Goal: Task Accomplishment & Management: Manage account settings

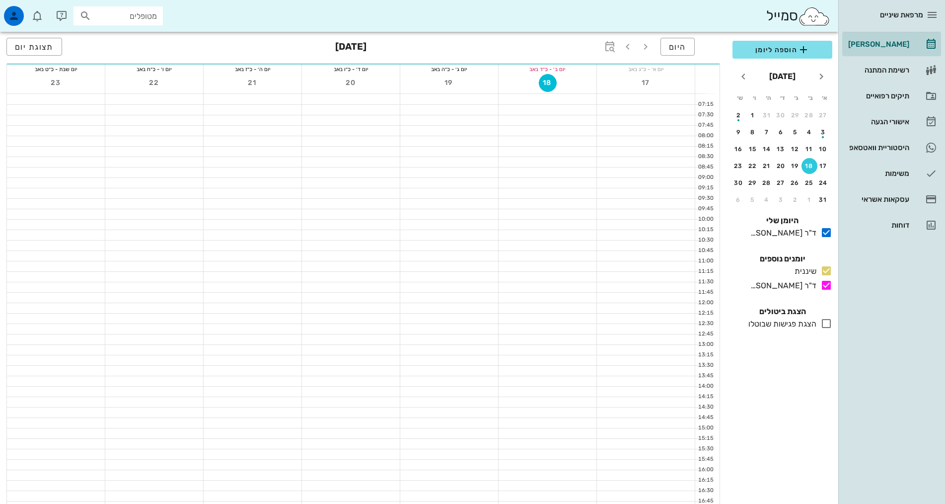
scroll to position [248, 0]
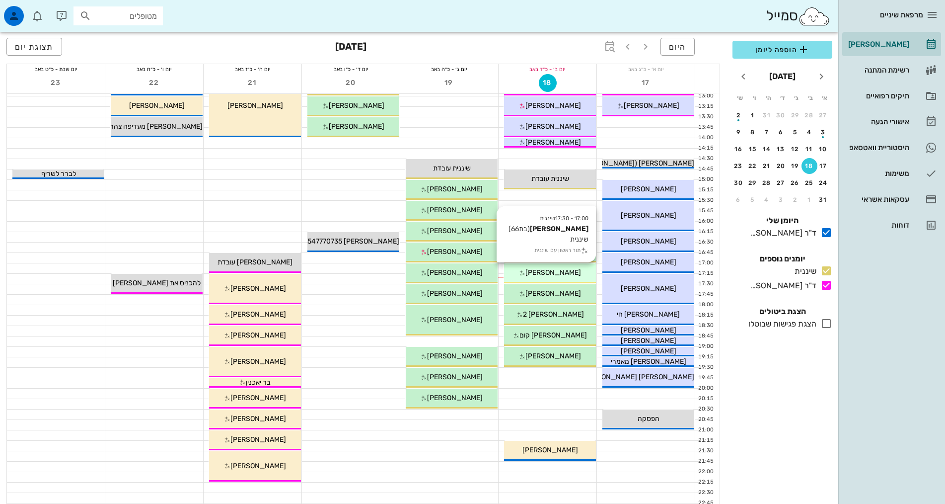
click at [528, 273] on div "[PERSON_NAME]" at bounding box center [550, 272] width 92 height 10
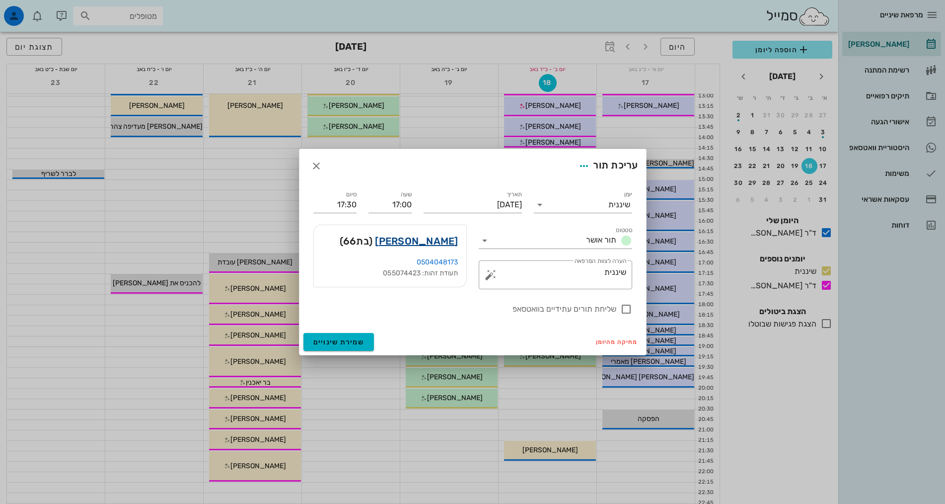
click at [444, 239] on link "[PERSON_NAME]" at bounding box center [416, 241] width 83 height 16
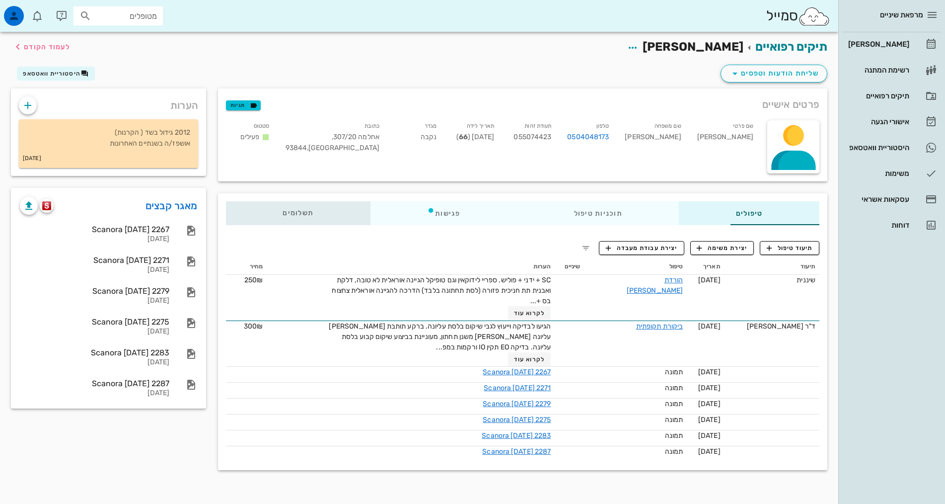
click at [233, 207] on div "תשלומים 0₪" at bounding box center [298, 213] width 145 height 24
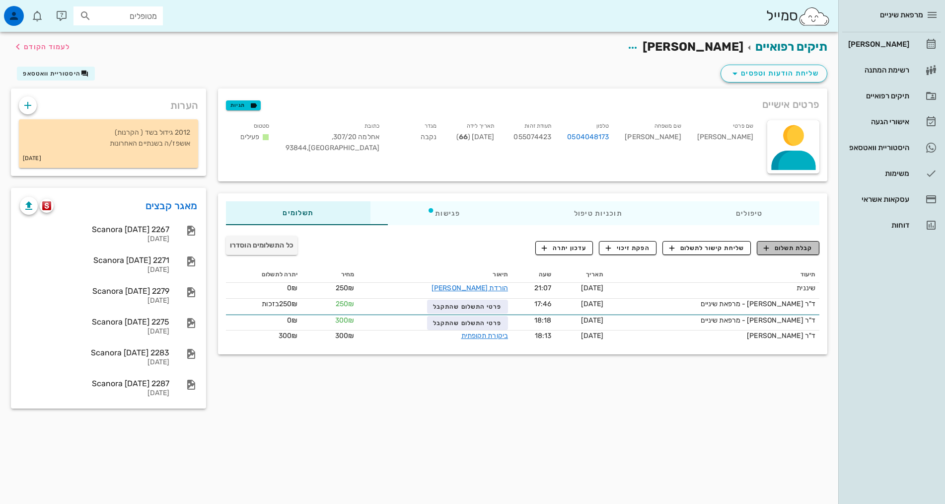
click at [770, 250] on icon "button" at bounding box center [766, 247] width 9 height 9
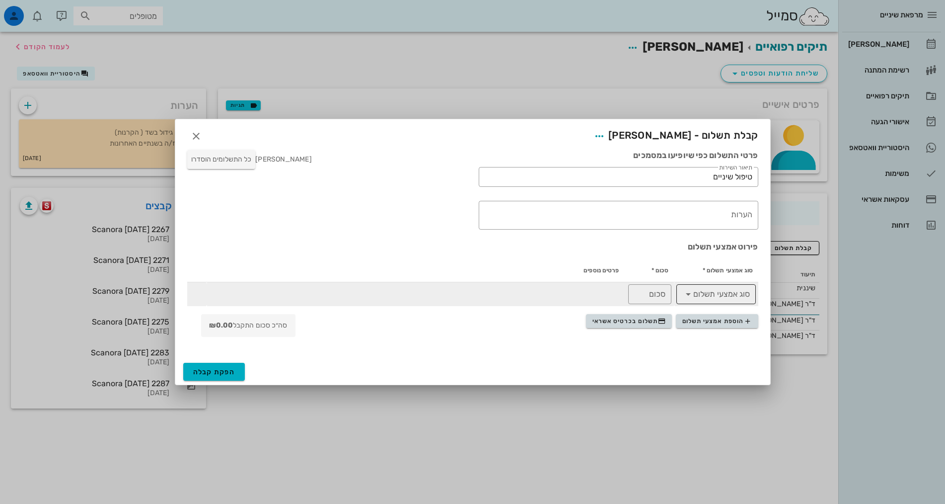
click at [692, 298] on icon at bounding box center [688, 294] width 12 height 12
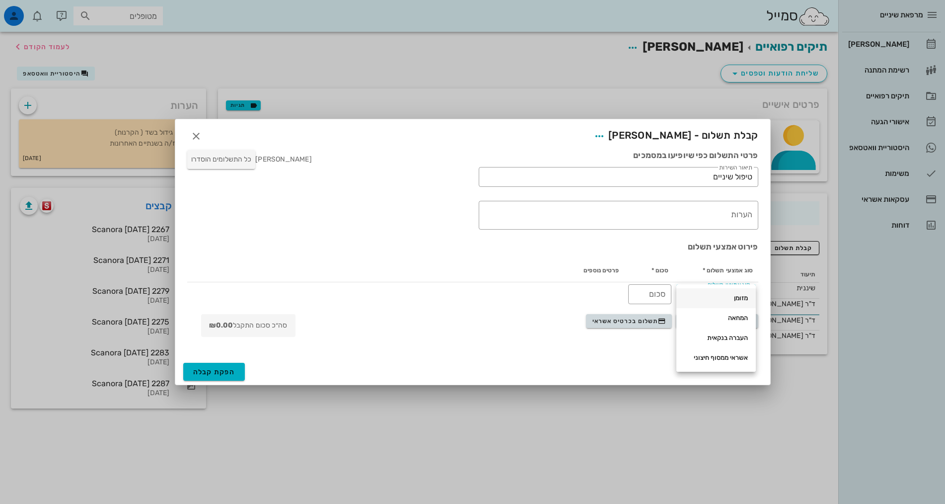
click at [736, 298] on div "מזומן" at bounding box center [716, 298] width 64 height 8
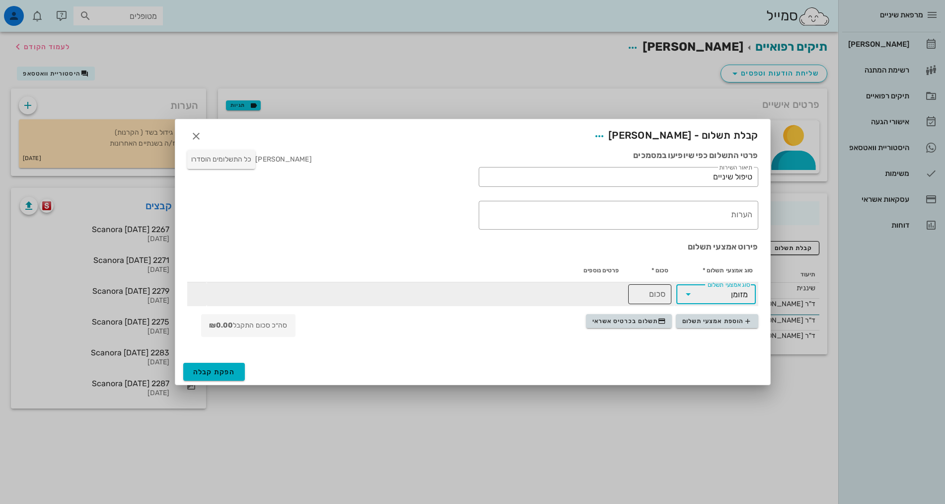
click at [648, 293] on input "סכום" at bounding box center [649, 294] width 31 height 16
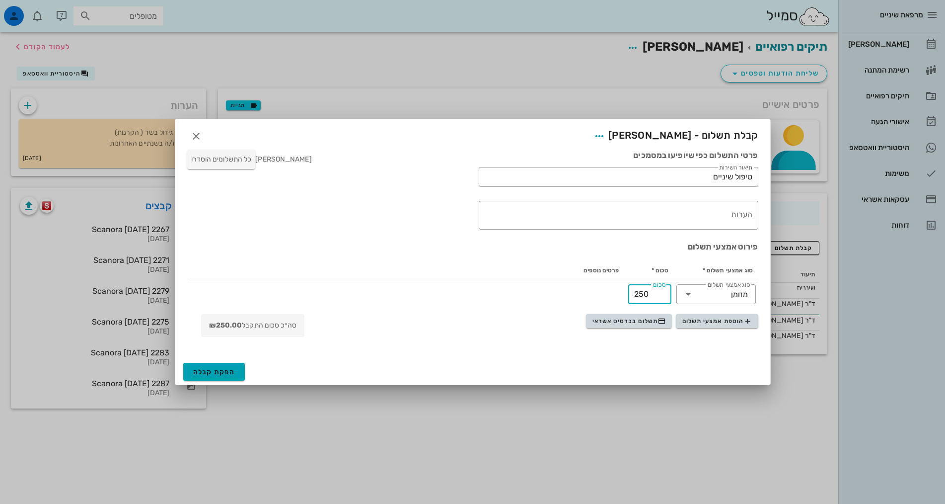
type input "250"
click at [217, 373] on span "הפקת קבלה" at bounding box center [214, 372] width 42 height 8
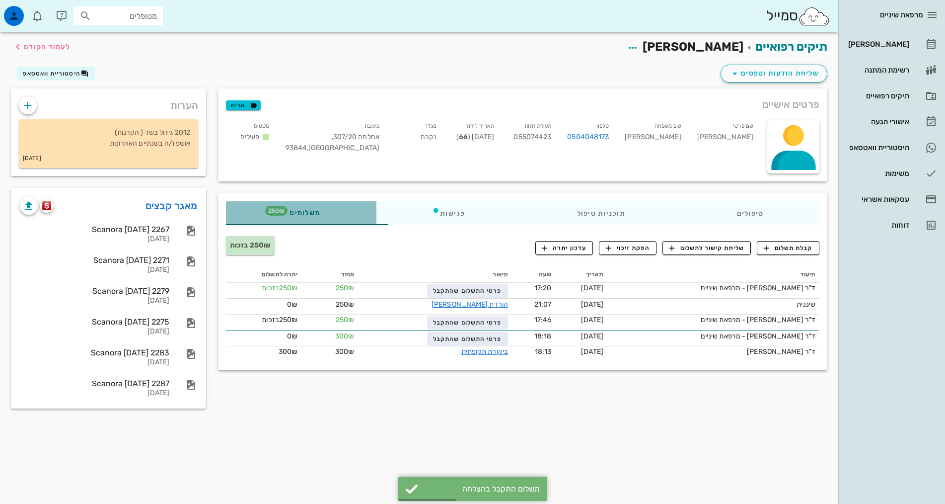
click at [226, 218] on div "תשלומים 250₪" at bounding box center [301, 213] width 150 height 24
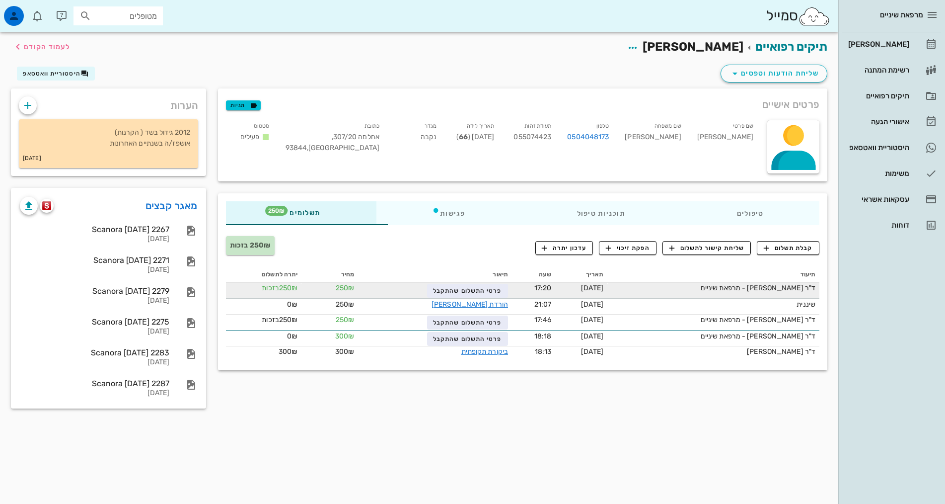
click at [417, 298] on td "פרטי התשלום שהתקבל" at bounding box center [435, 291] width 154 height 16
click at [433, 290] on span "פרטי התשלום שהתקבל" at bounding box center [467, 290] width 69 height 7
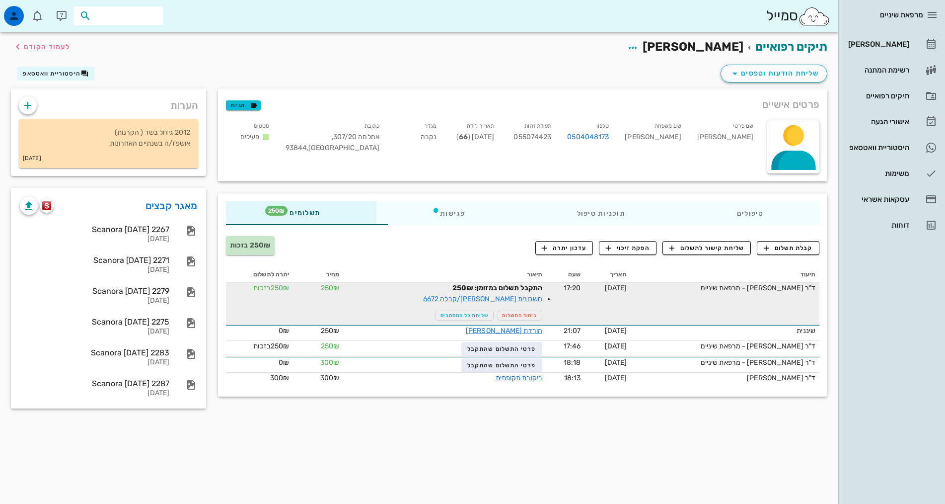
click at [144, 15] on input "text" at bounding box center [125, 15] width 64 height 13
type input "e"
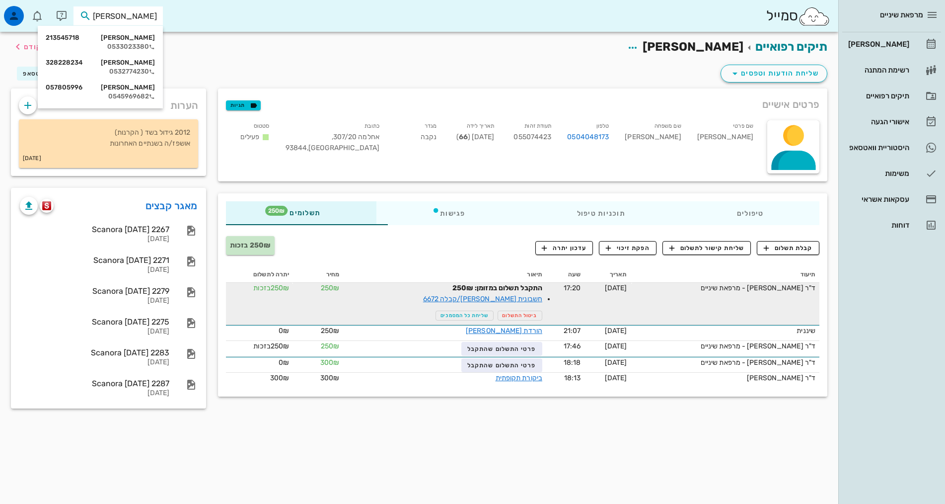
type input "קרינסק"
click at [138, 35] on div "[PERSON_NAME] 213545718" at bounding box center [100, 38] width 109 height 8
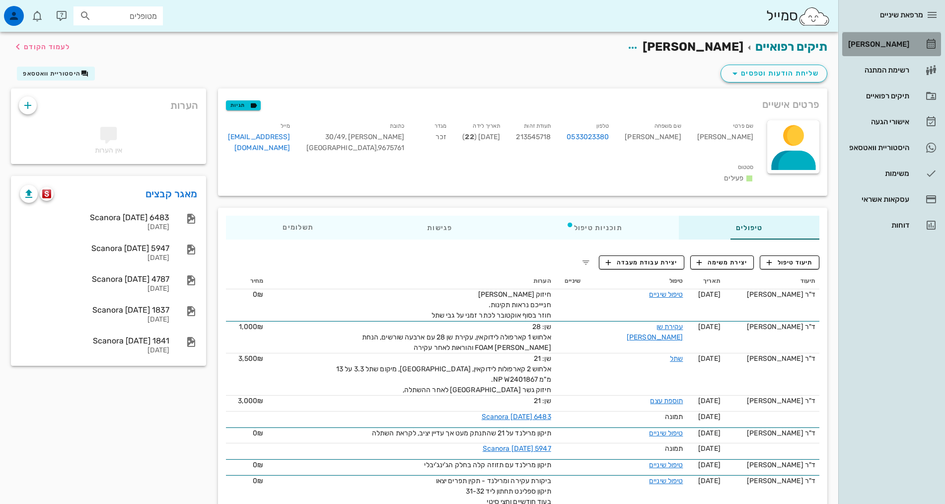
click at [899, 42] on div "[PERSON_NAME]" at bounding box center [877, 44] width 63 height 8
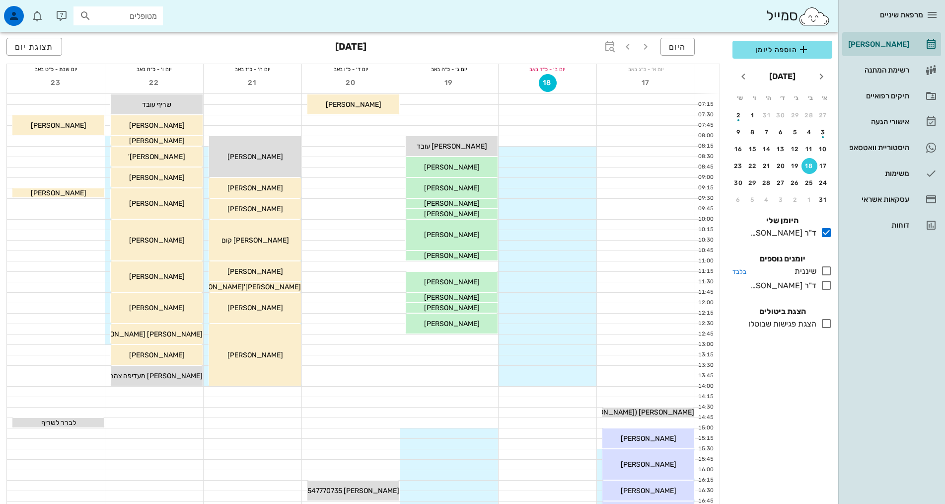
click at [825, 272] on icon at bounding box center [827, 271] width 12 height 12
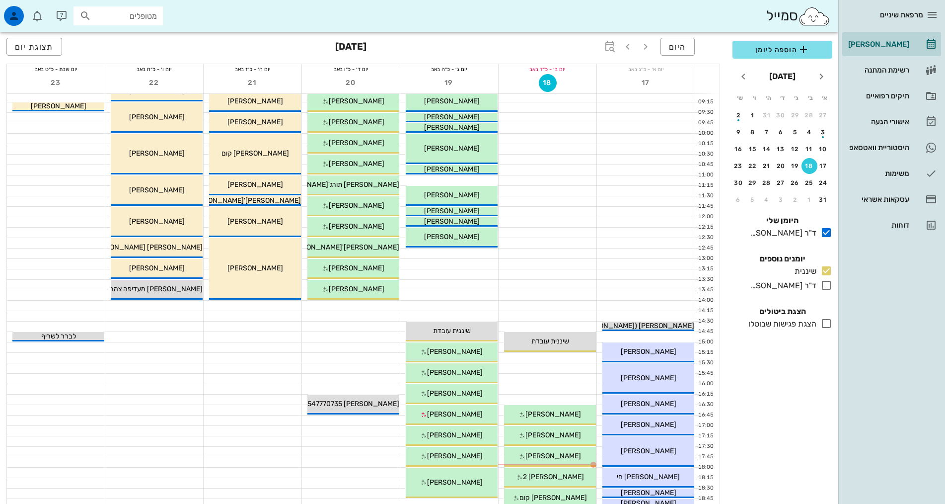
scroll to position [298, 0]
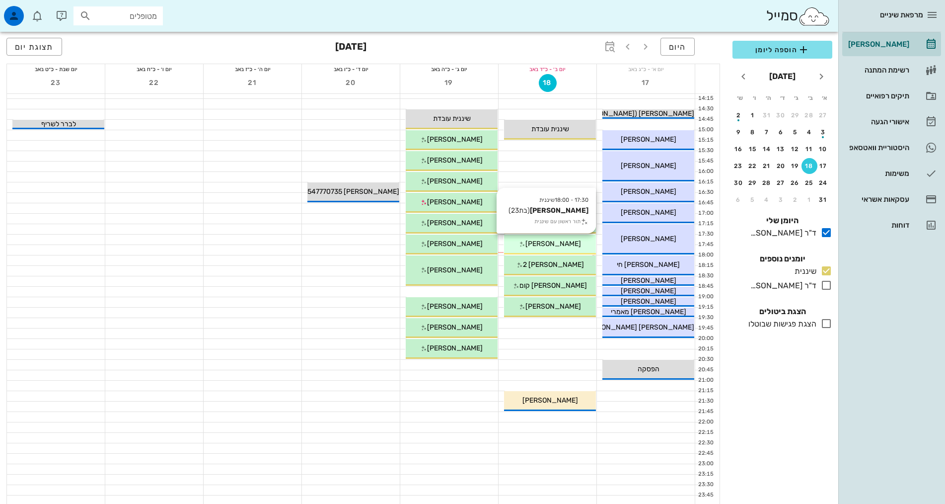
click at [571, 249] on div "17:30 - 18:00 שיננית [PERSON_NAME] (בת 23 ) תור ראשון עם שיננית [PERSON_NAME]" at bounding box center [550, 244] width 92 height 20
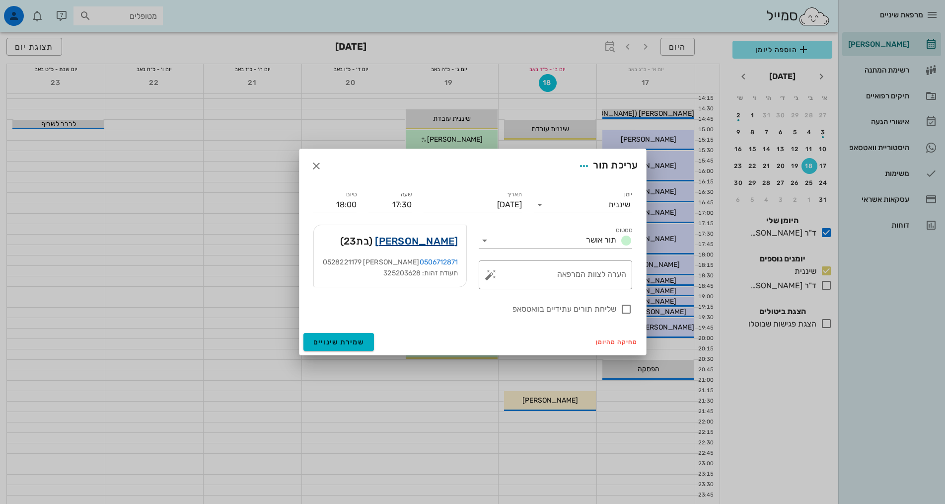
click at [420, 240] on link "[PERSON_NAME]" at bounding box center [416, 241] width 83 height 16
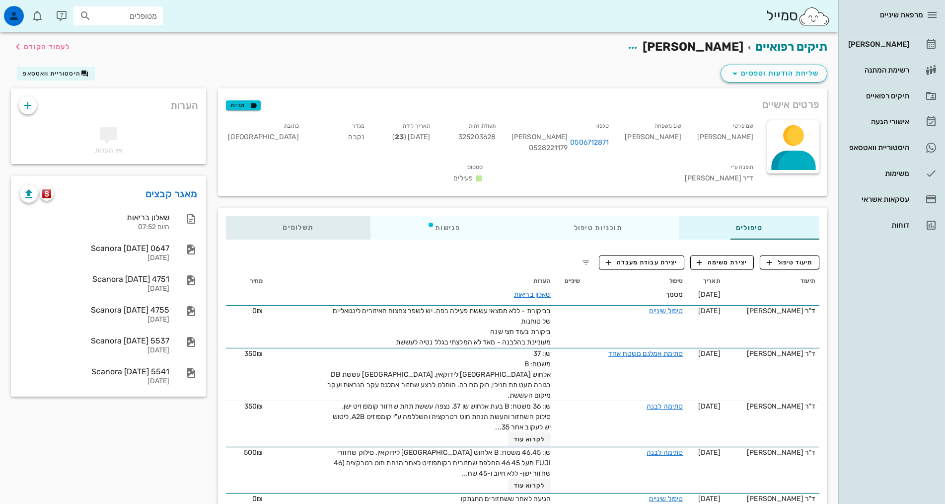
click at [283, 224] on span "תשלומים 0₪" at bounding box center [298, 227] width 31 height 7
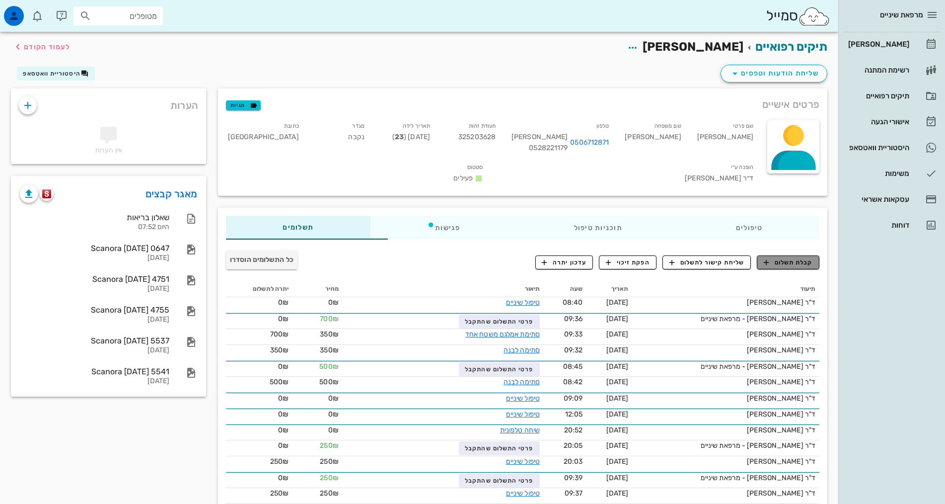
click at [789, 255] on button "קבלת תשלום" at bounding box center [788, 262] width 63 height 14
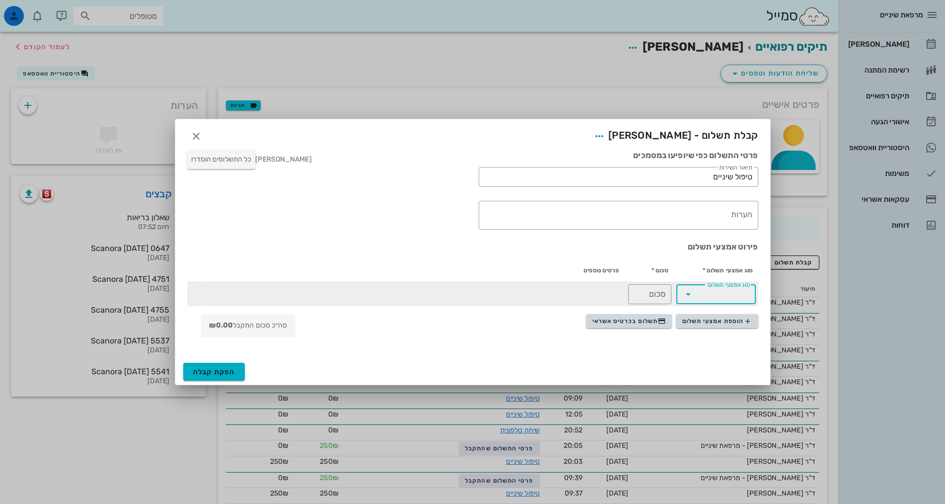
click at [714, 293] on input "סוג אמצעי תשלום" at bounding box center [723, 294] width 54 height 16
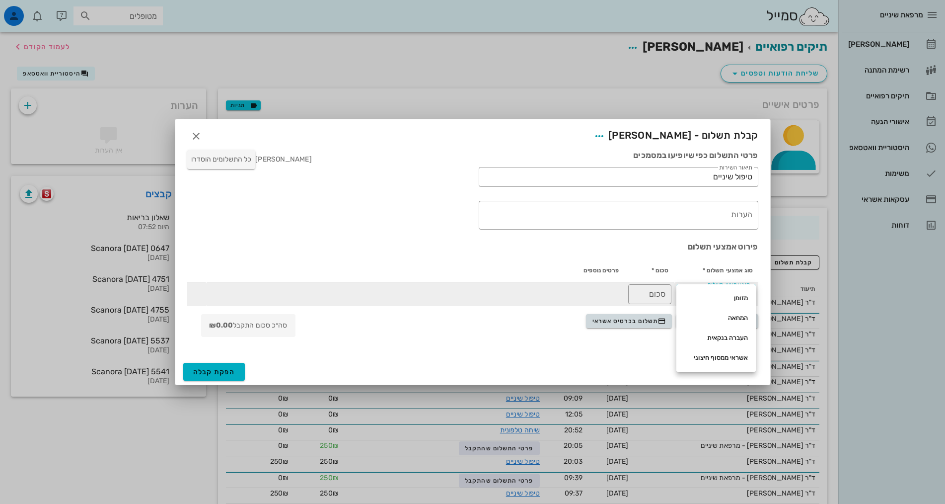
click at [735, 300] on div "מזומן" at bounding box center [716, 298] width 64 height 8
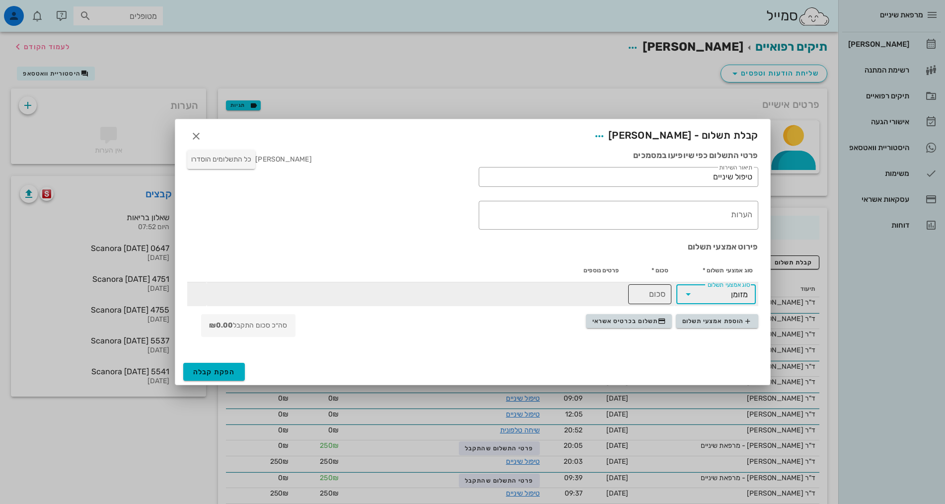
click at [666, 299] on div "​ סכום" at bounding box center [649, 294] width 43 height 20
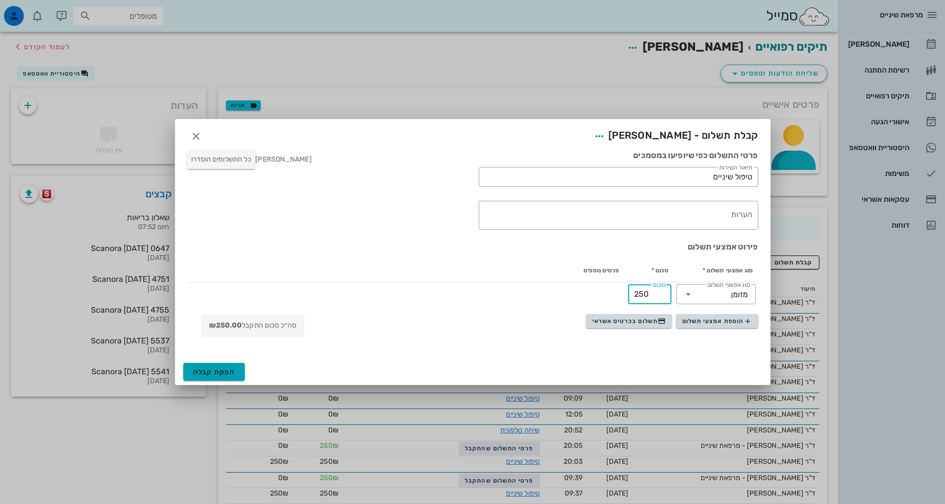
type input "250"
click at [228, 377] on button "הפקת קבלה" at bounding box center [214, 372] width 62 height 18
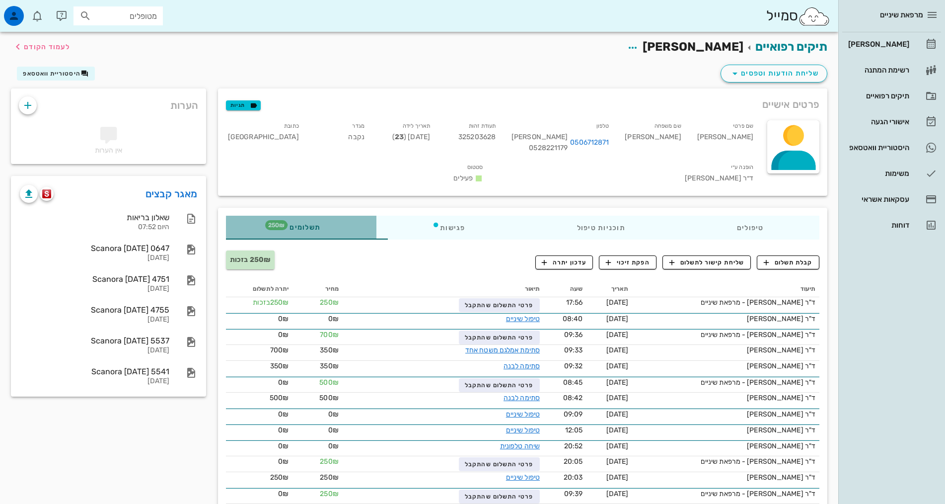
click at [258, 220] on div "תשלומים 250₪" at bounding box center [301, 228] width 150 height 24
click at [226, 216] on div "תשלומים 250₪" at bounding box center [301, 228] width 150 height 24
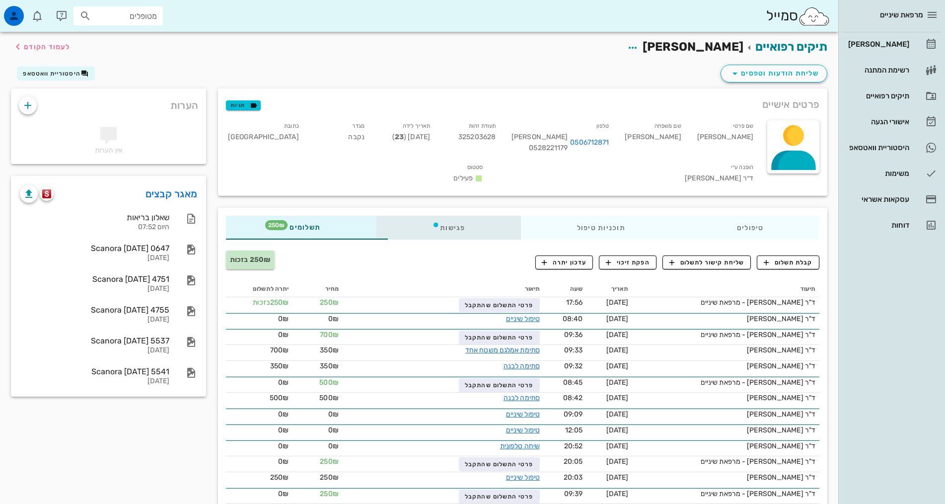
click at [425, 218] on div "פגישות" at bounding box center [448, 228] width 145 height 24
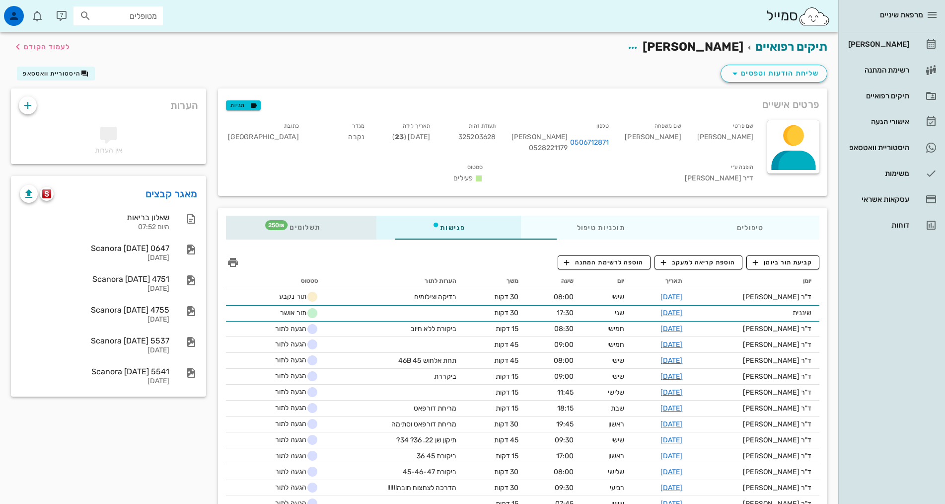
click at [256, 216] on div "תשלומים 250₪" at bounding box center [301, 228] width 150 height 24
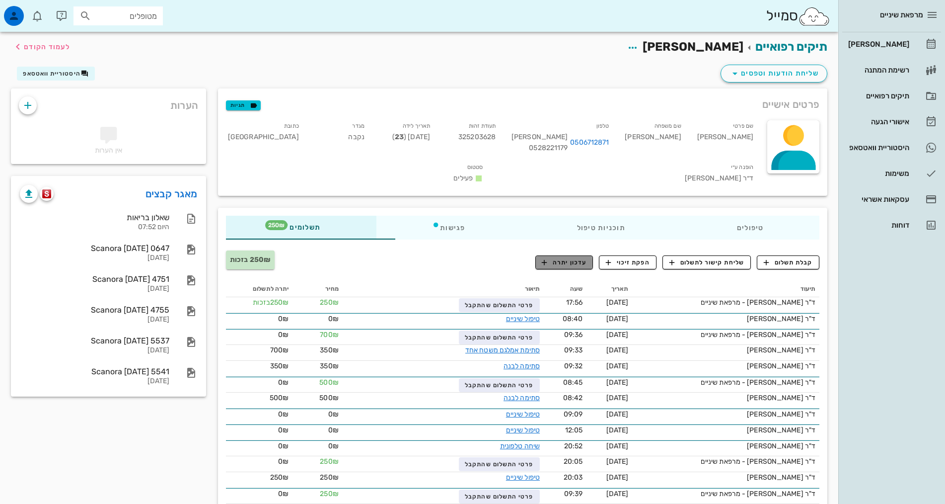
click at [570, 258] on span "עדכון יתרה" at bounding box center [564, 262] width 45 height 9
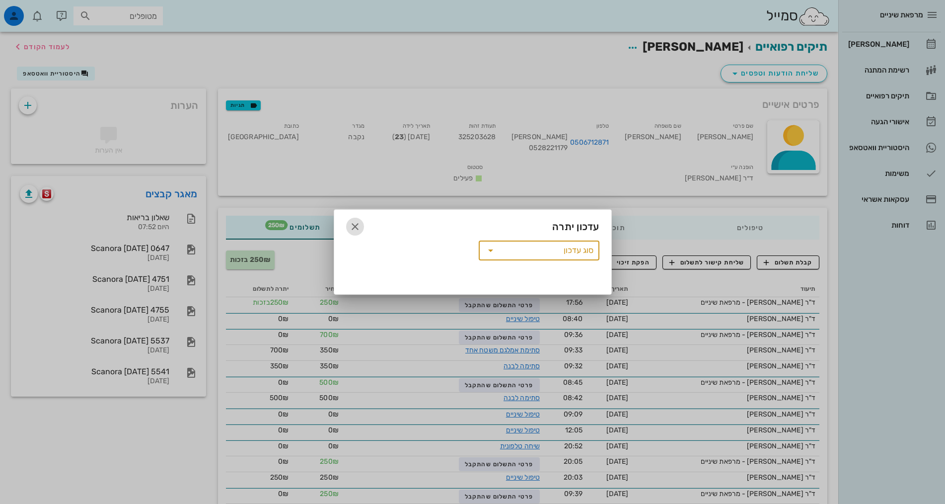
click at [352, 228] on icon "button" at bounding box center [355, 227] width 12 height 12
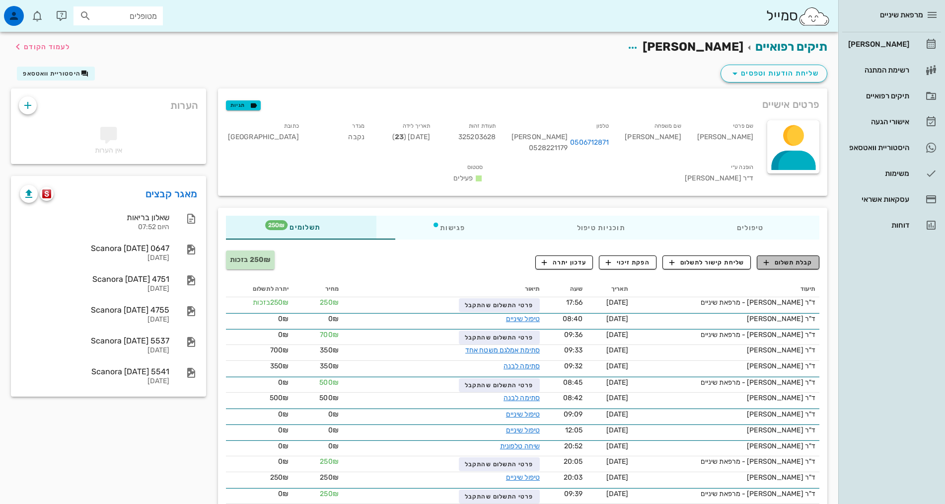
click at [770, 258] on icon "button" at bounding box center [766, 262] width 9 height 9
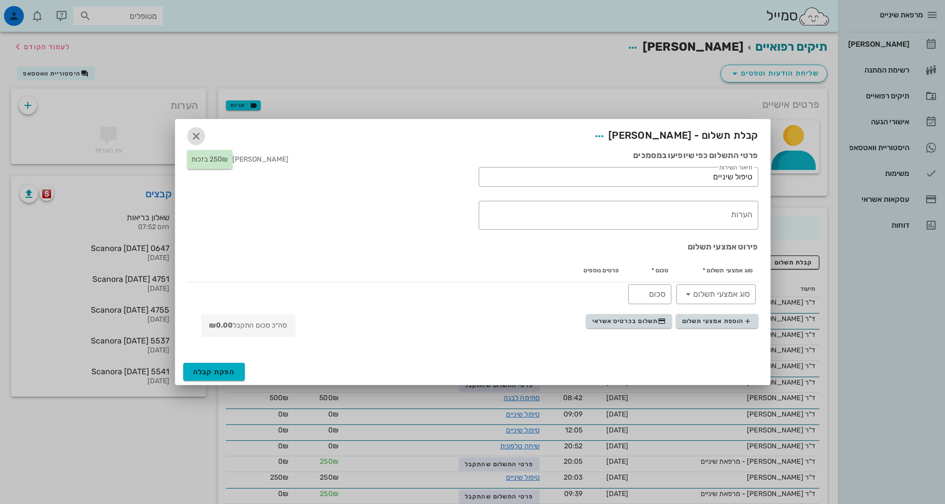
click at [198, 137] on icon "button" at bounding box center [196, 136] width 12 height 12
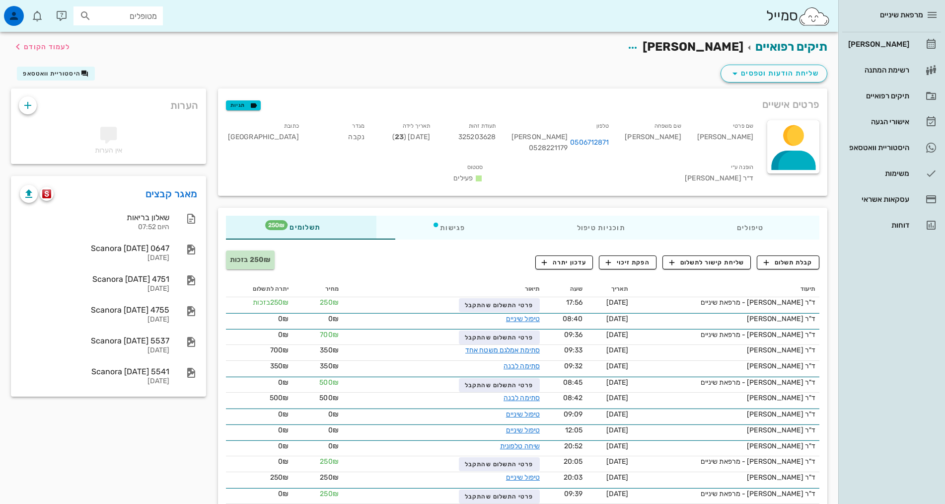
click at [802, 82] on div "פרטים אישיים תגיות שם פרטי [PERSON_NAME] שם משפחה [PERSON_NAME] 0506712871 [PER…" at bounding box center [522, 141] width 621 height 119
click at [793, 75] on span "שליחת הודעות וטפסים" at bounding box center [774, 74] width 90 height 12
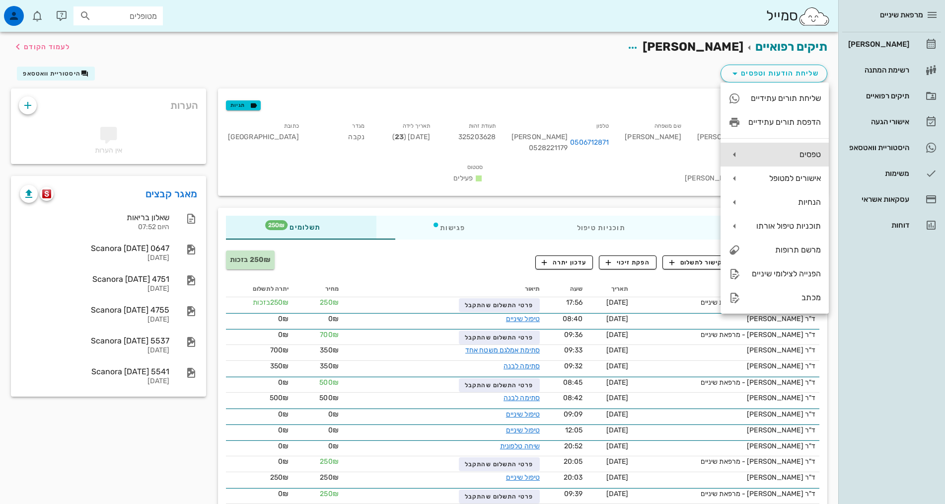
click at [806, 149] on div "טפסים" at bounding box center [775, 155] width 108 height 24
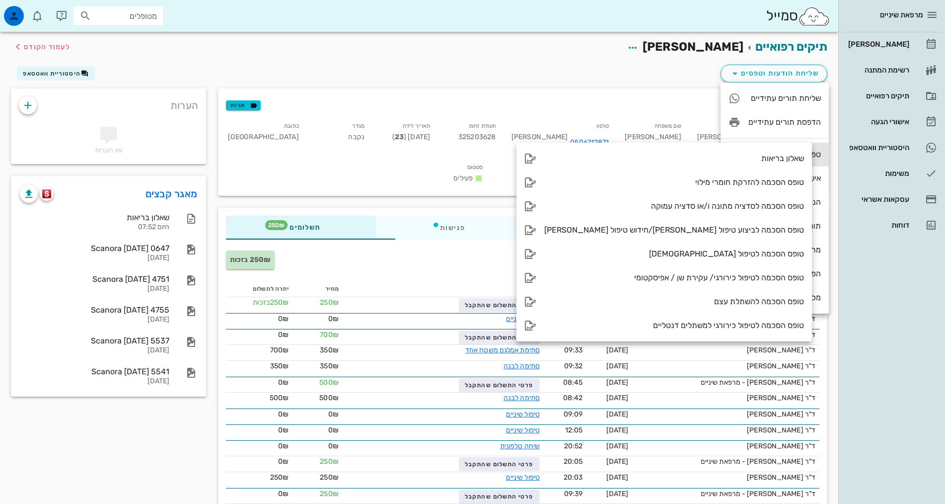
click at [806, 149] on div "טפסים" at bounding box center [775, 155] width 108 height 24
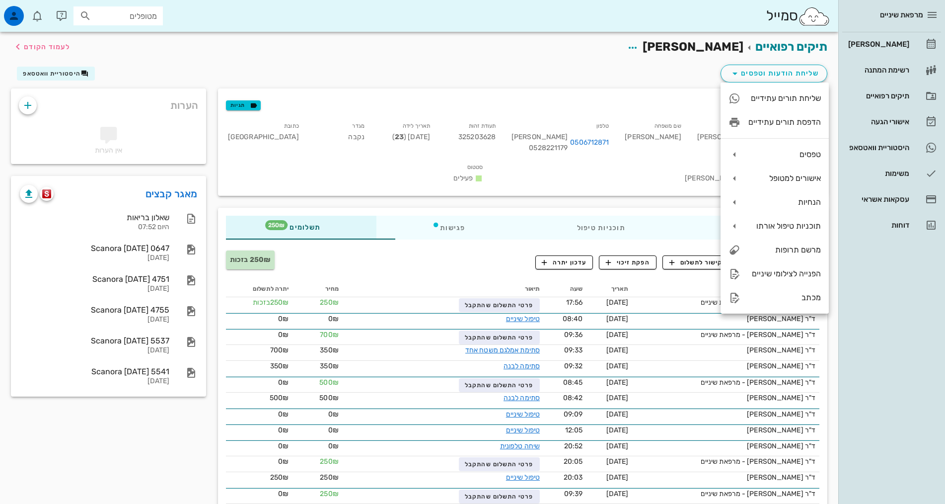
click at [595, 230] on div "טיפולים תוכניות טיפול פגישות תשלומים 250₪" at bounding box center [522, 228] width 609 height 40
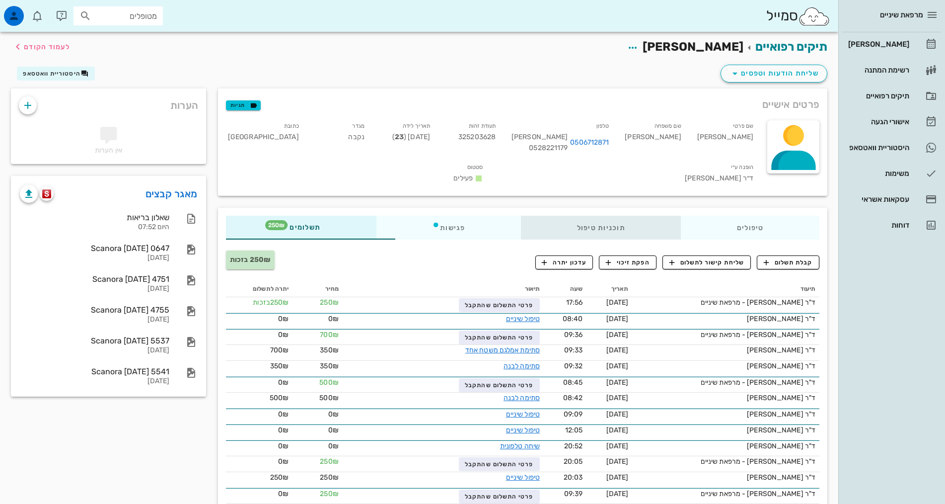
click at [575, 216] on div "תוכניות טיפול" at bounding box center [601, 228] width 160 height 24
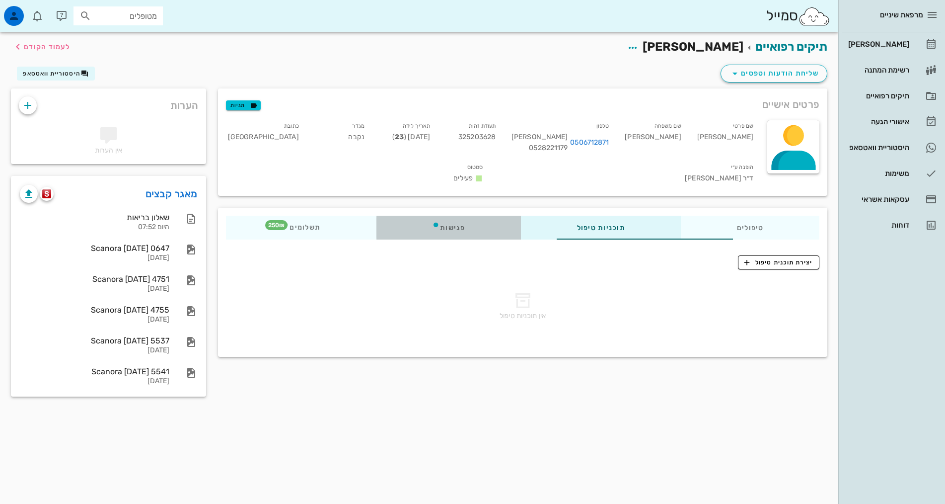
click at [443, 216] on div "פגישות" at bounding box center [448, 228] width 145 height 24
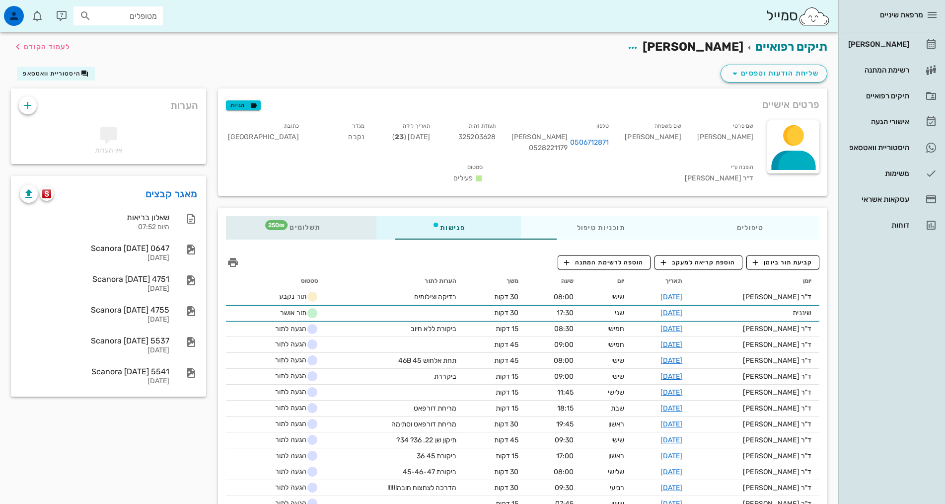
click at [282, 224] on span "תשלומים 250₪" at bounding box center [301, 227] width 39 height 7
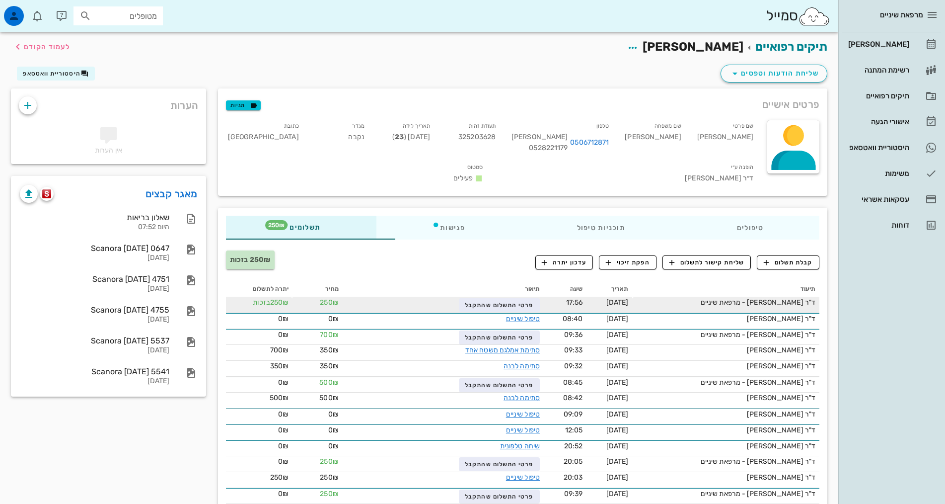
click at [233, 297] on div "250₪ בזכות" at bounding box center [259, 302] width 59 height 10
click at [320, 298] on span "250₪" at bounding box center [329, 302] width 18 height 8
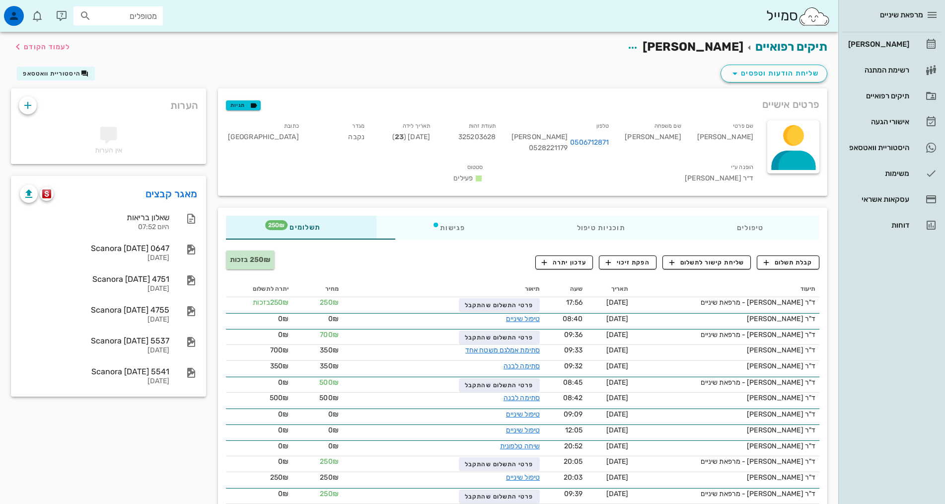
click at [230, 255] on span "250₪ בזכות" at bounding box center [250, 259] width 41 height 8
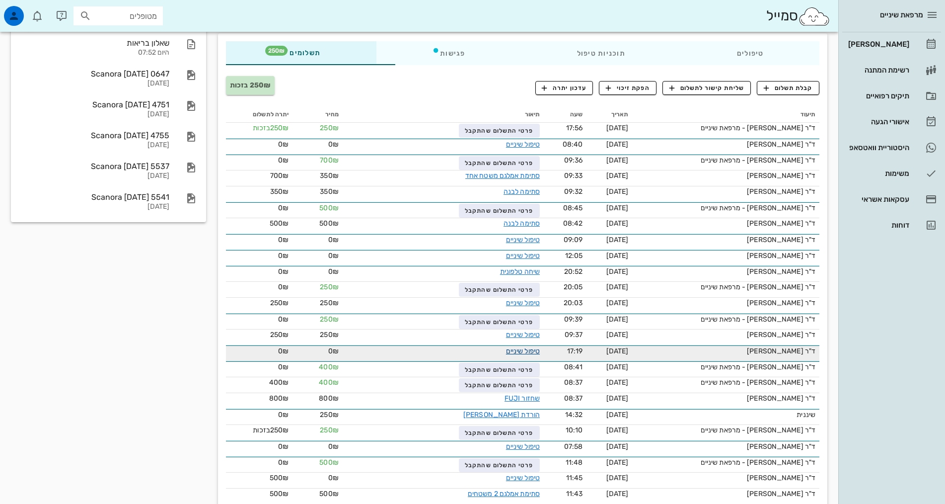
scroll to position [224, 0]
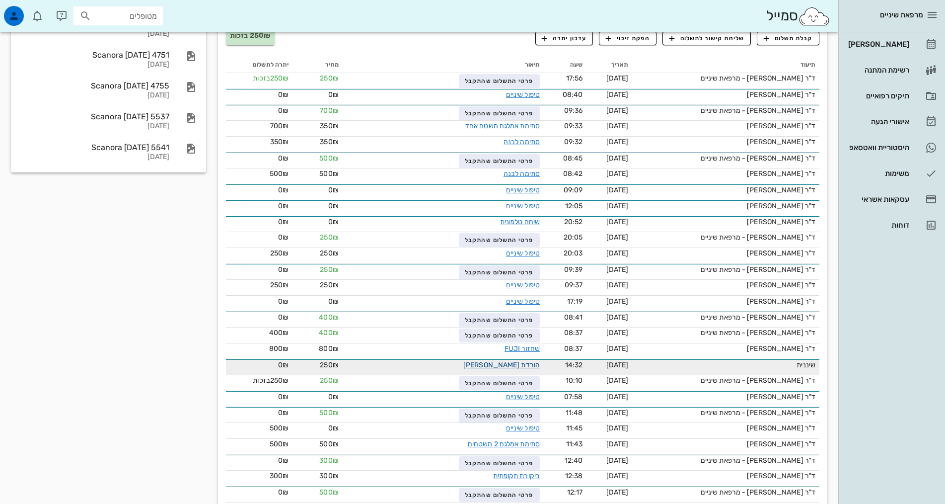
click at [463, 361] on link "הורדת [PERSON_NAME]" at bounding box center [501, 365] width 76 height 8
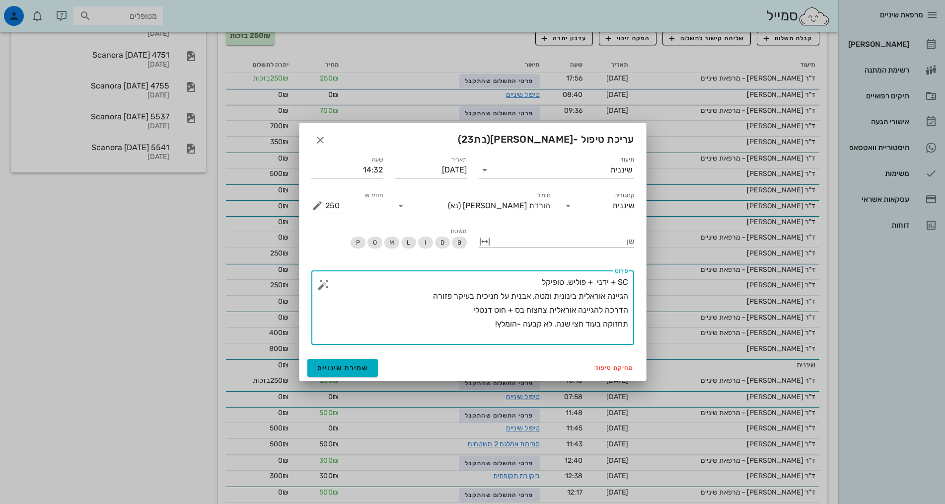
drag, startPoint x: 476, startPoint y: 327, endPoint x: 706, endPoint y: 240, distance: 246.0
click at [706, 240] on div "מרפאת שיניים [PERSON_NAME] רשימת המתנה תיקים רפואיים אישורי הגעה היסטוריית וואט…" at bounding box center [472, 249] width 945 height 947
type textarea "SC + ידני + פוליש. טופיקל הגיינה אוראלית בינונית ומטה, אבנית על חניכית בעיקר פז…"
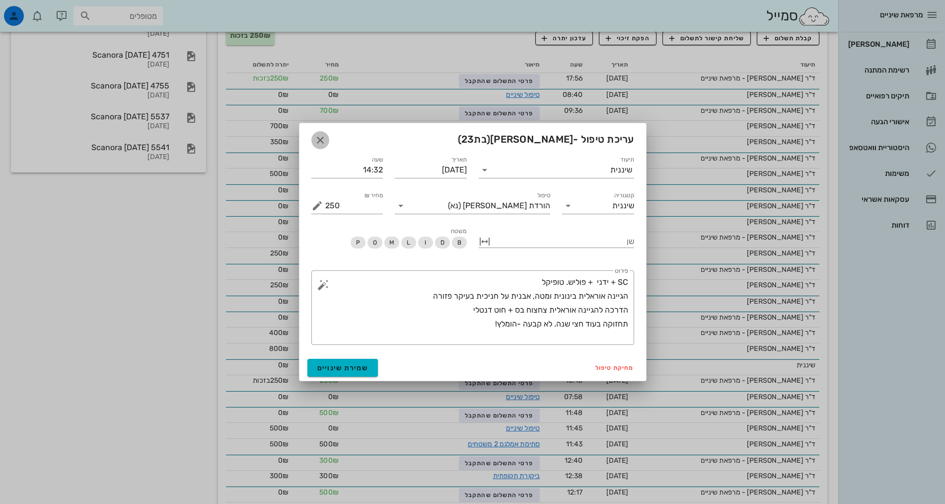
click at [319, 141] on icon "button" at bounding box center [320, 140] width 12 height 12
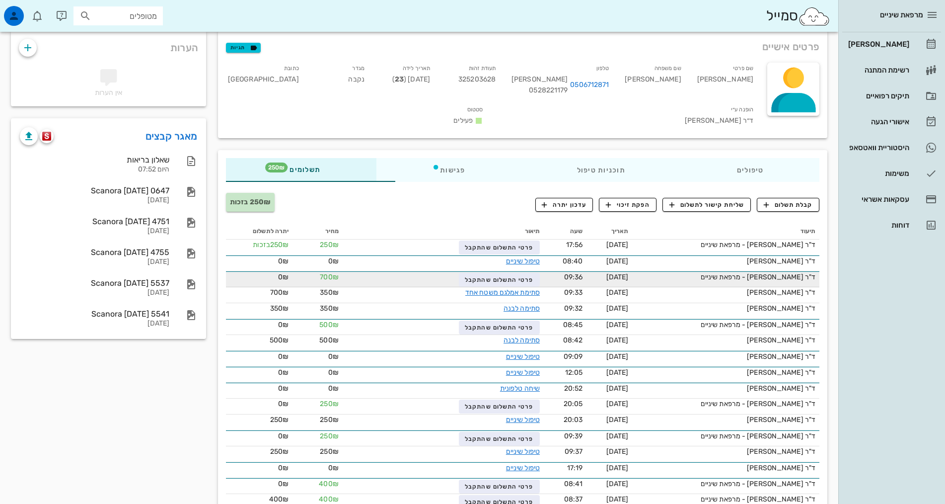
scroll to position [0, 0]
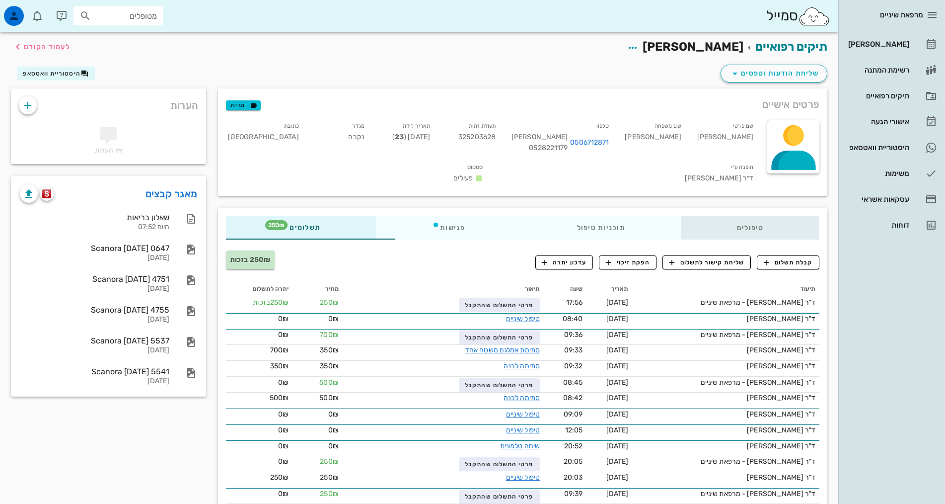
click at [713, 216] on div "טיפולים" at bounding box center [750, 228] width 139 height 24
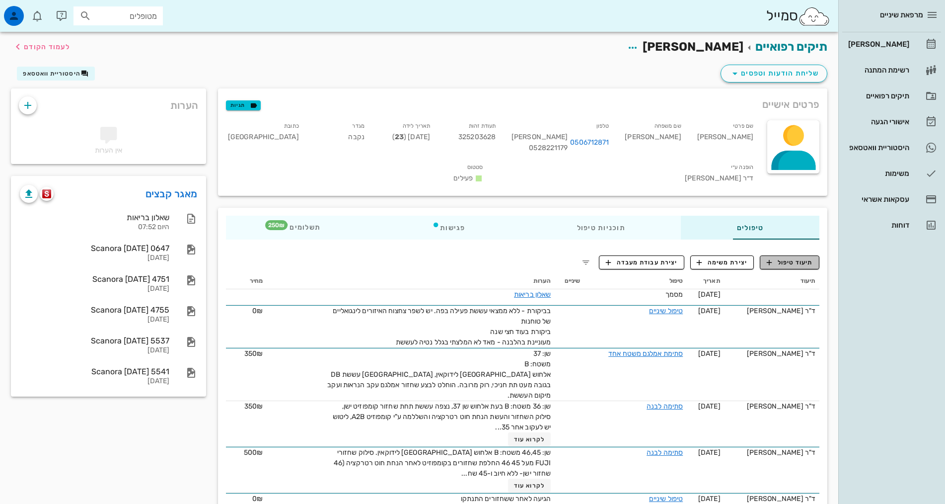
click at [795, 258] on span "תיעוד טיפול" at bounding box center [790, 262] width 46 height 9
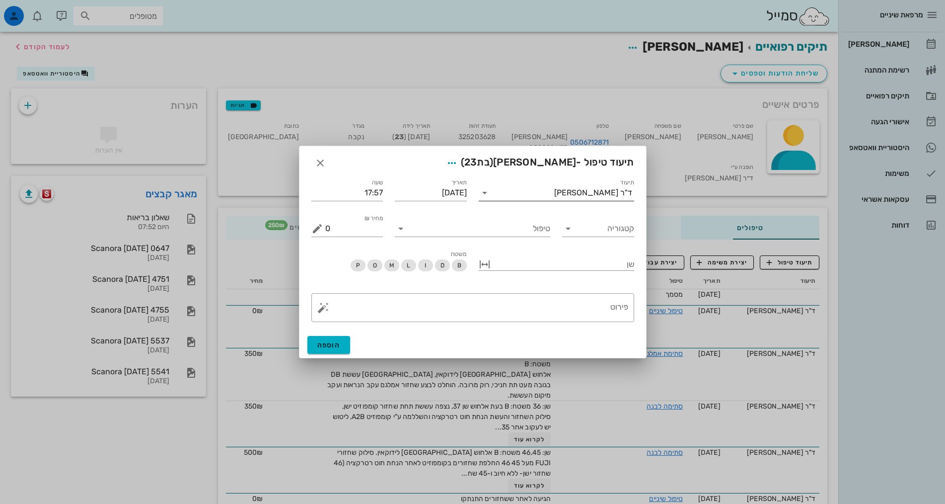
click at [602, 194] on div "ד"ר [PERSON_NAME]" at bounding box center [593, 192] width 78 height 9
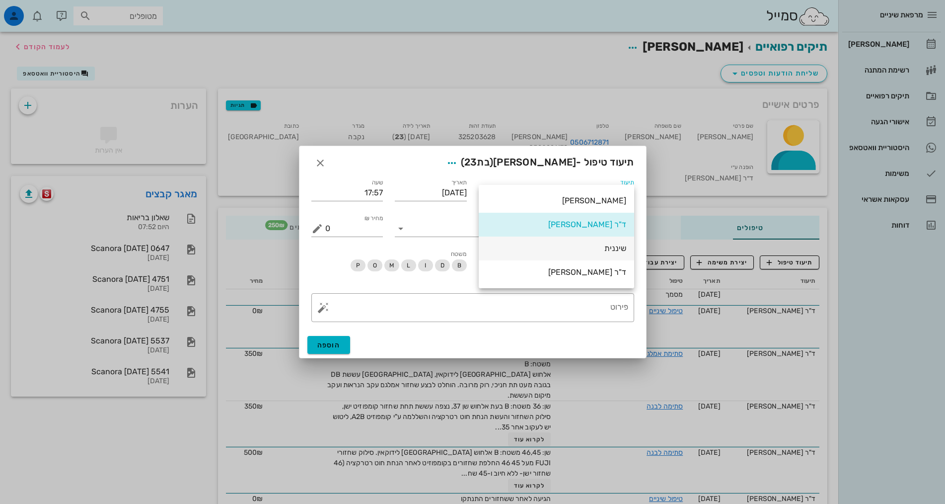
click at [619, 248] on div "שיננית" at bounding box center [557, 247] width 140 height 9
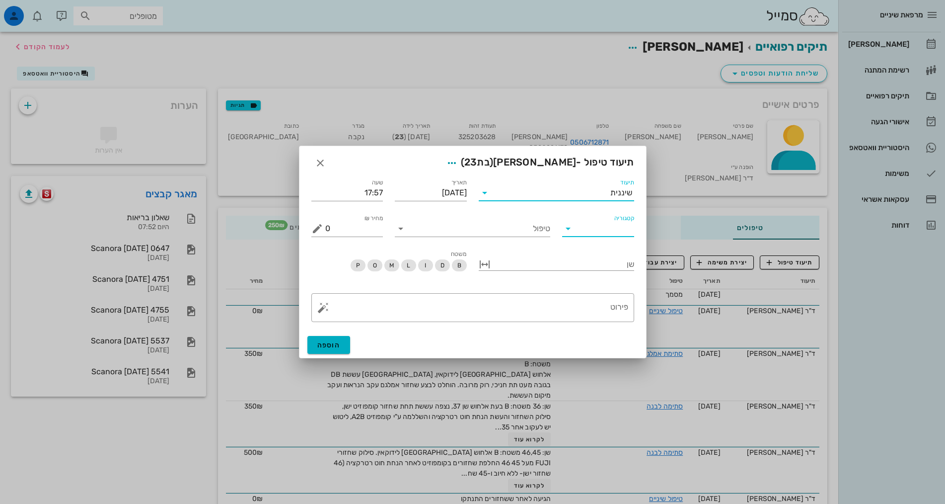
click at [619, 235] on input "קטגוריה" at bounding box center [606, 229] width 56 height 16
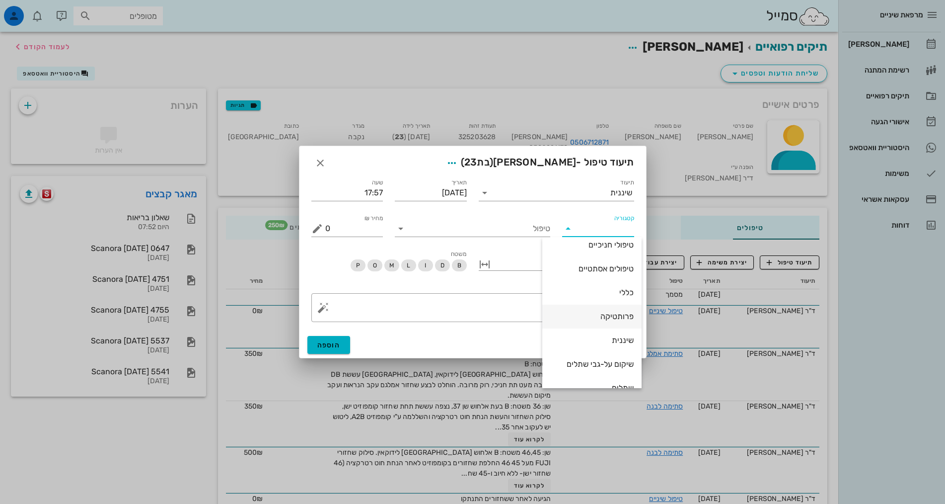
scroll to position [95, 0]
click at [619, 323] on div "שיננית" at bounding box center [591, 323] width 83 height 9
type input "שיננית"
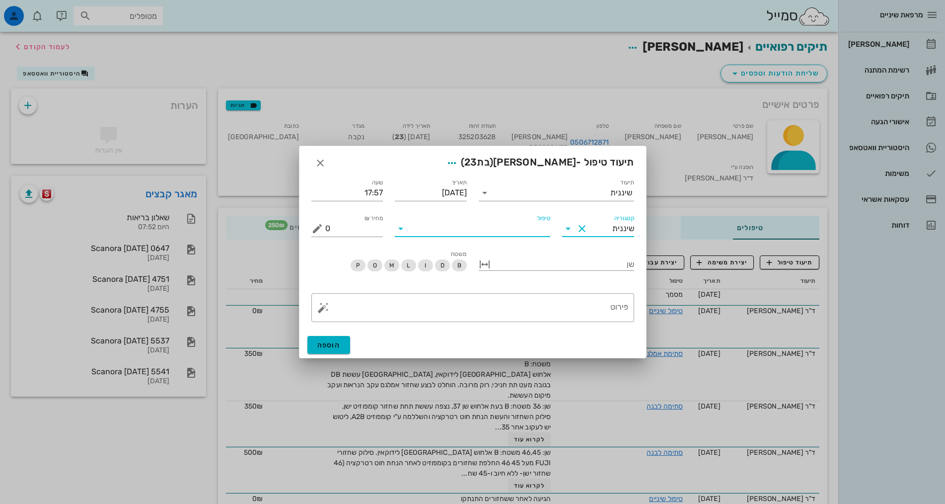
click at [509, 227] on input "טיפול" at bounding box center [480, 229] width 142 height 16
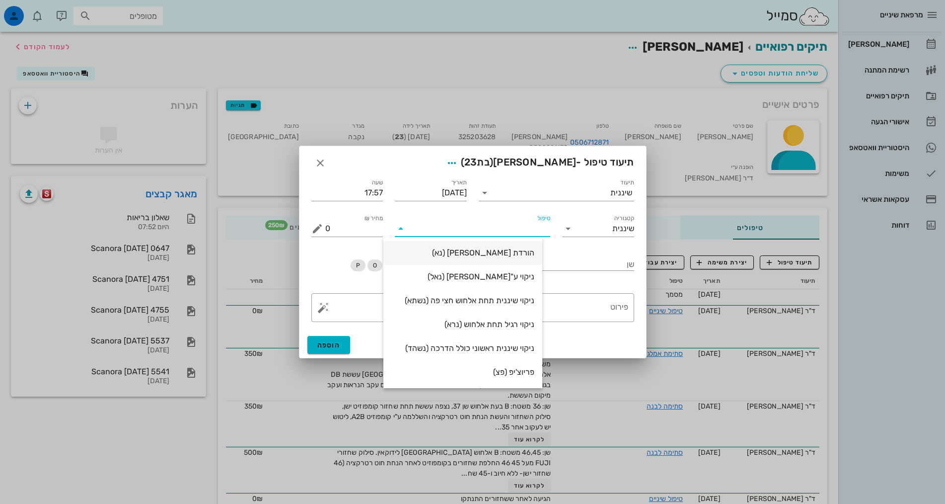
click at [526, 255] on div "הורדת [PERSON_NAME] (נא)" at bounding box center [462, 252] width 143 height 9
type input "250"
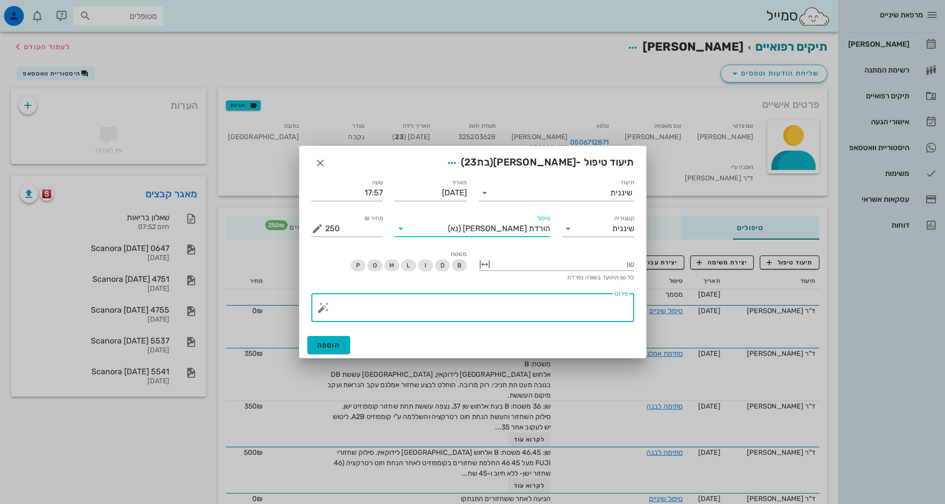
click at [555, 312] on textarea "פירוט" at bounding box center [476, 310] width 303 height 24
click at [556, 312] on textarea "פירוט" at bounding box center [476, 310] width 303 height 24
paste textarea "SC + ידני + פוליש. טופיקל הגיינה אוראלית בינונית ומטה, אבנית על חניכית בעיקר פז…"
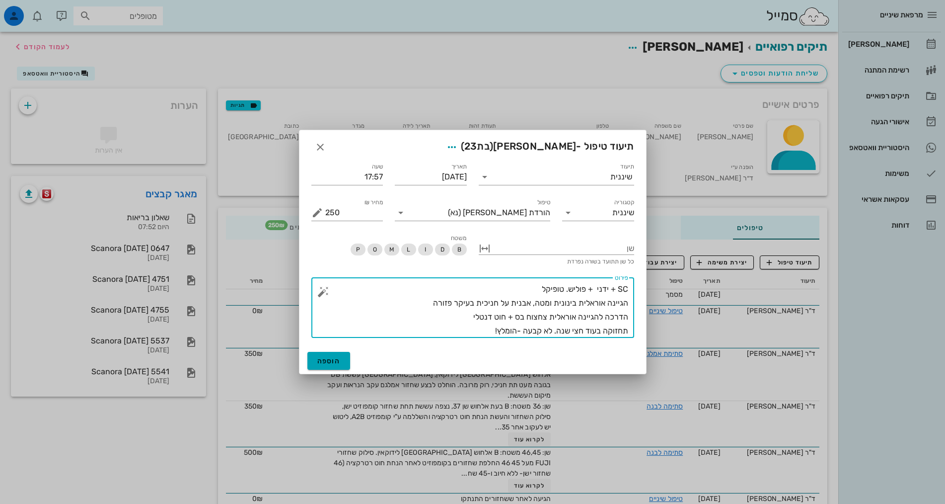
type textarea "SC + ידני + פוליש. טופיקל הגיינה אוראלית בינונית ומטה, אבנית על חניכית בעיקר פז…"
click at [333, 362] on span "הוספה" at bounding box center [328, 361] width 23 height 8
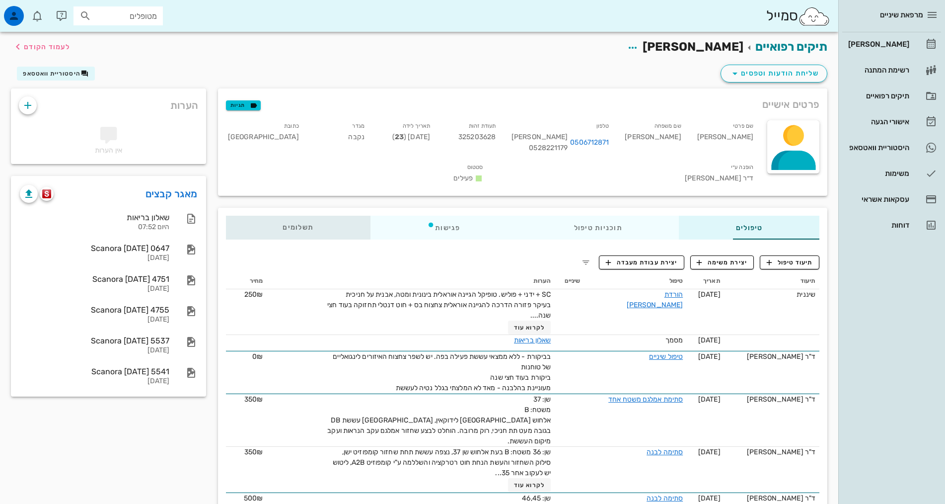
click at [283, 224] on span "תשלומים 0₪" at bounding box center [298, 227] width 31 height 7
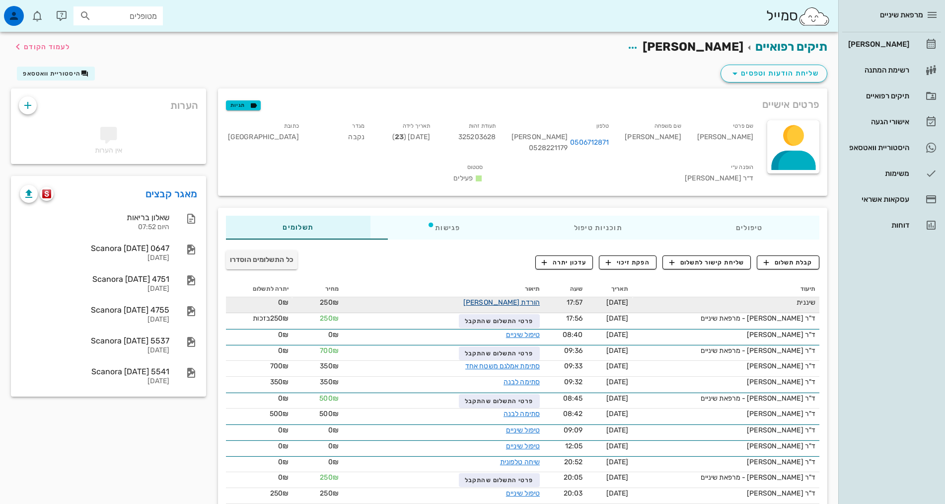
click at [466, 298] on link "הורדת [PERSON_NAME]" at bounding box center [501, 302] width 76 height 8
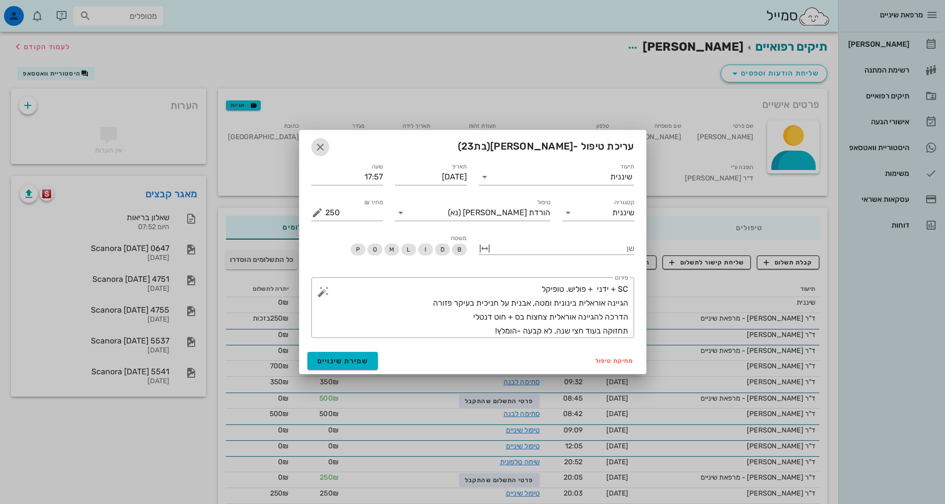
click at [321, 146] on icon "button" at bounding box center [320, 147] width 12 height 12
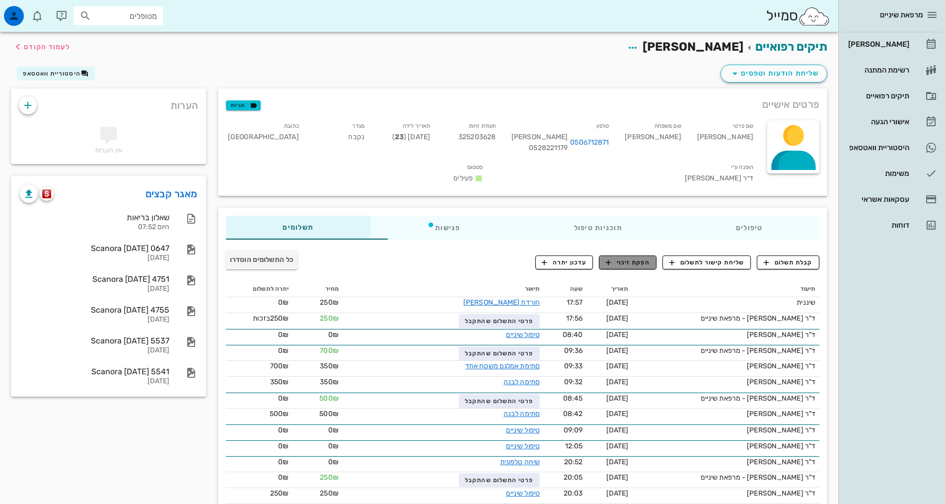
click at [625, 258] on span "הפקת זיכוי" at bounding box center [628, 262] width 44 height 9
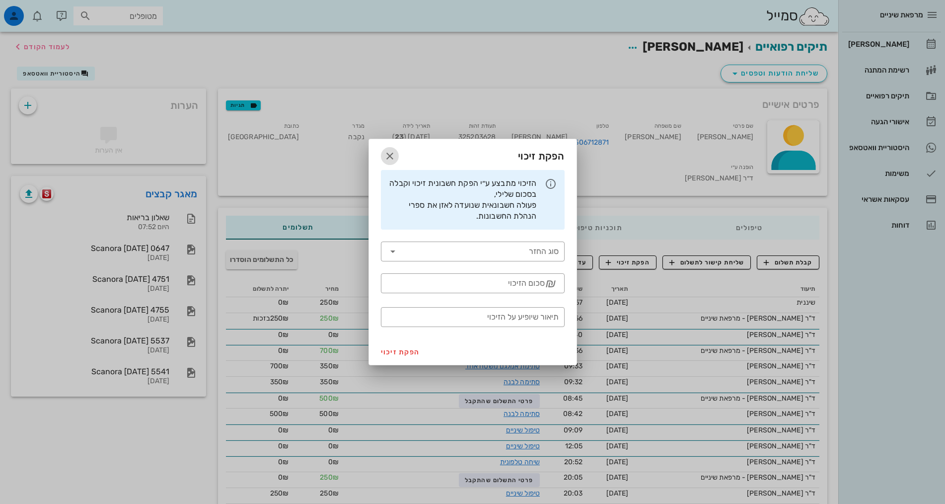
click at [390, 153] on icon "button" at bounding box center [390, 156] width 12 height 12
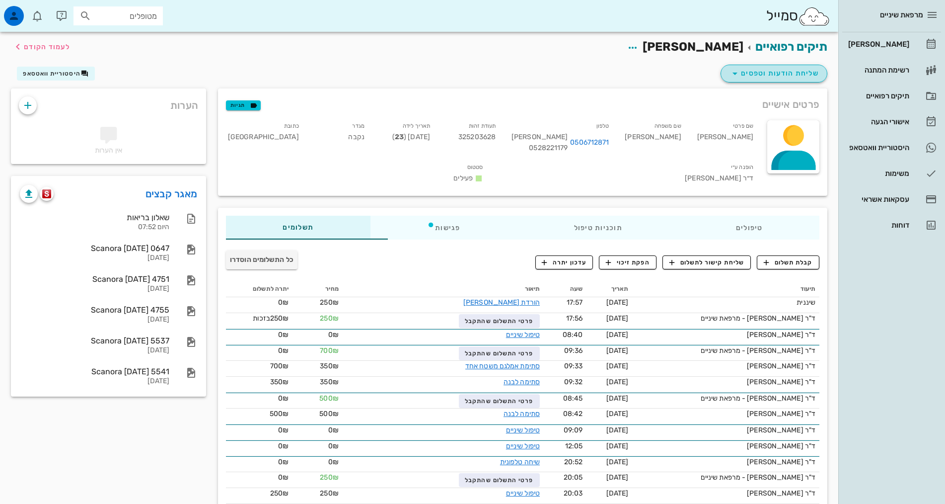
click at [764, 75] on span "שליחת הודעות וטפסים" at bounding box center [774, 74] width 90 height 12
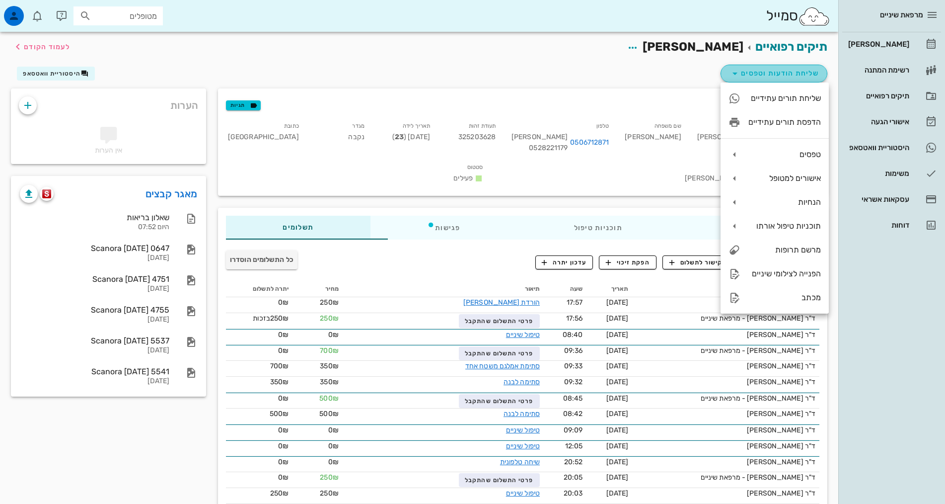
click at [757, 72] on span "שליחת הודעות וטפסים" at bounding box center [774, 74] width 90 height 12
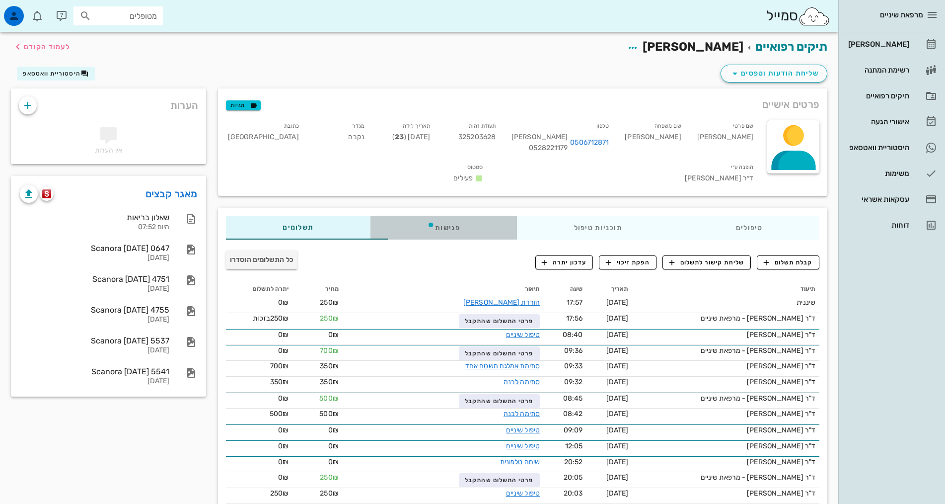
click at [426, 219] on div "פגישות" at bounding box center [444, 228] width 147 height 24
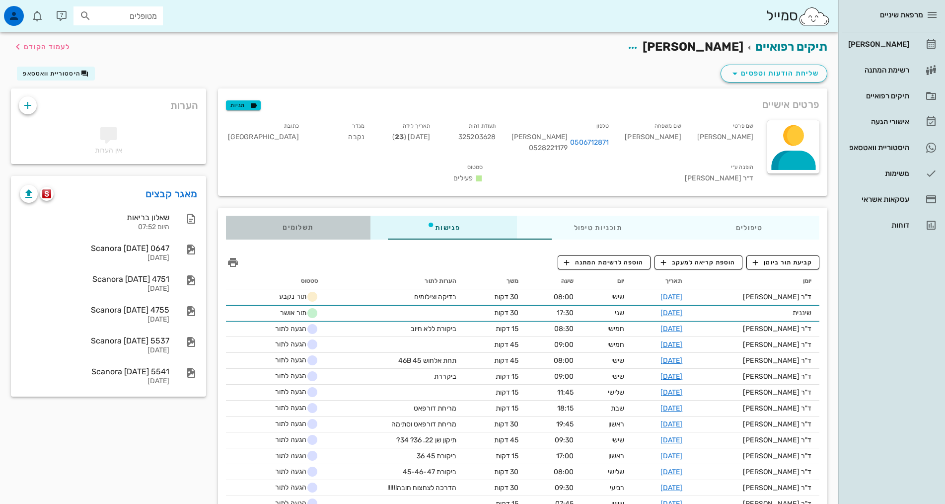
click at [283, 224] on span "תשלומים 0₪" at bounding box center [298, 227] width 31 height 7
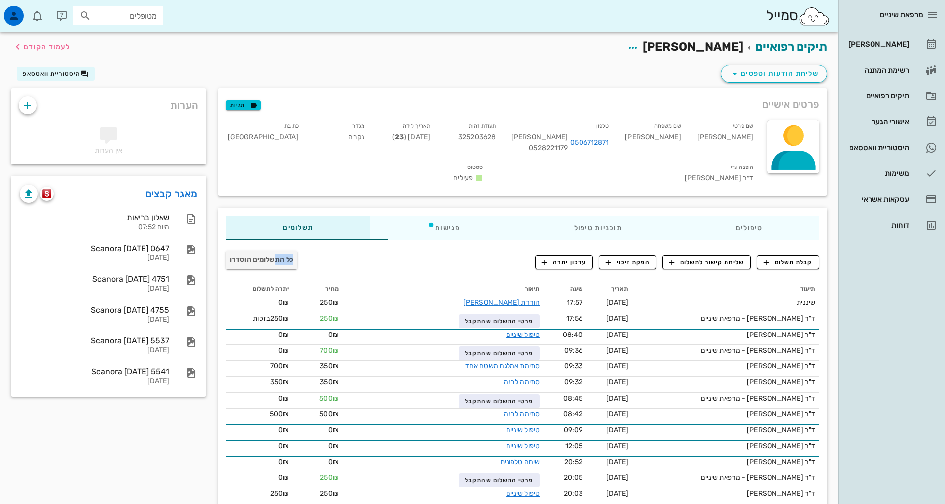
click at [220, 255] on div "כל התשלומים הוסדרו" at bounding box center [321, 262] width 202 height 26
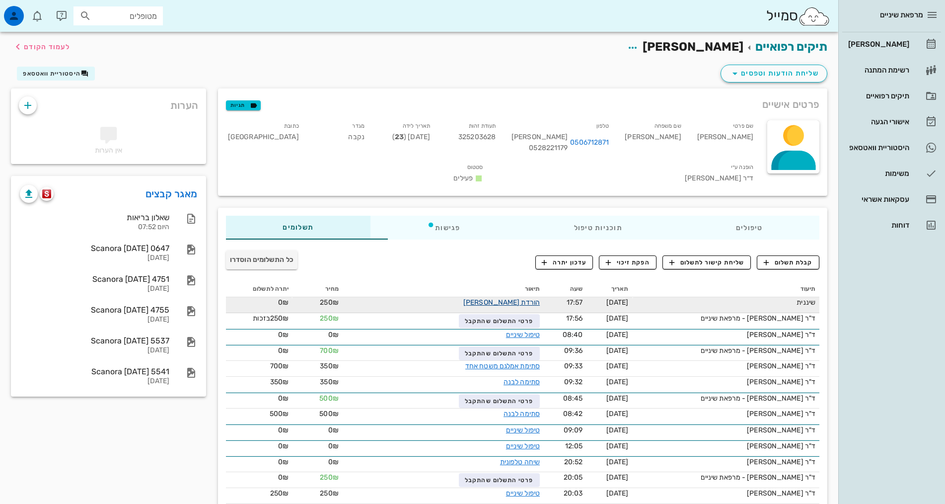
click at [463, 298] on link "הורדת [PERSON_NAME]" at bounding box center [501, 302] width 76 height 8
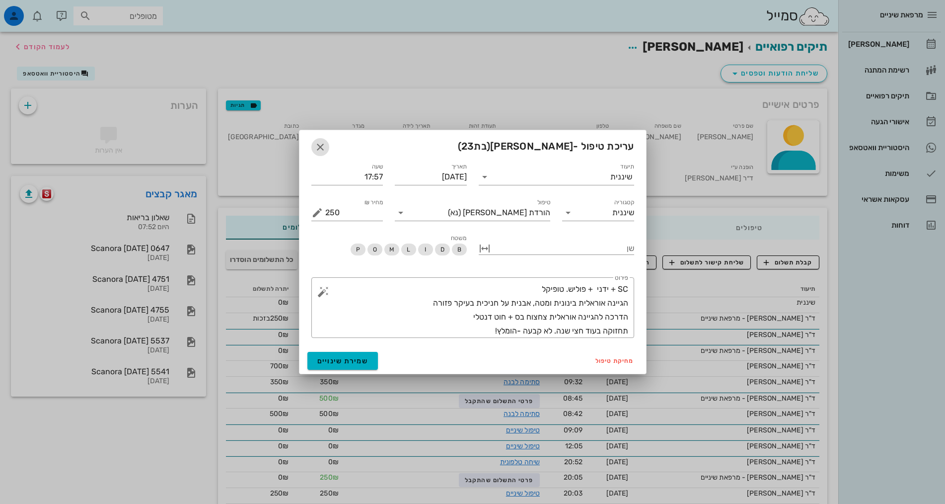
click at [319, 145] on icon "button" at bounding box center [320, 147] width 12 height 12
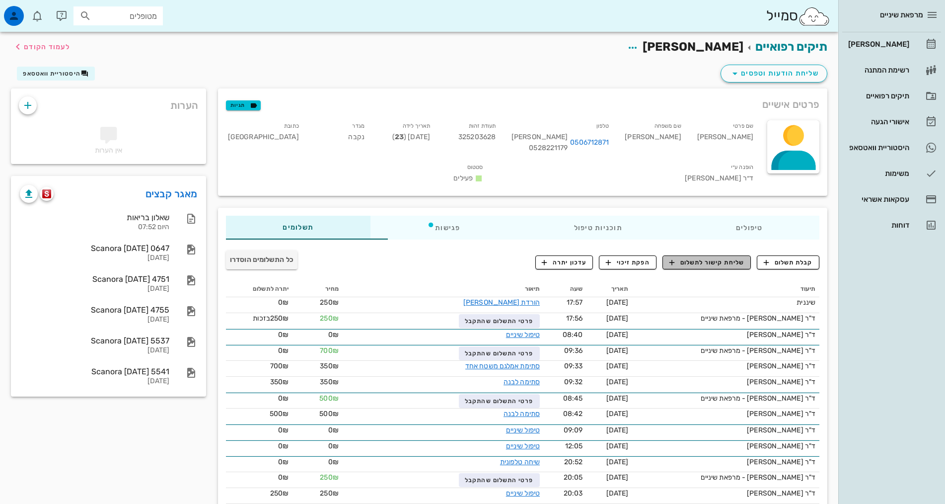
click at [736, 258] on span "שליחת קישור לתשלום" at bounding box center [707, 262] width 75 height 9
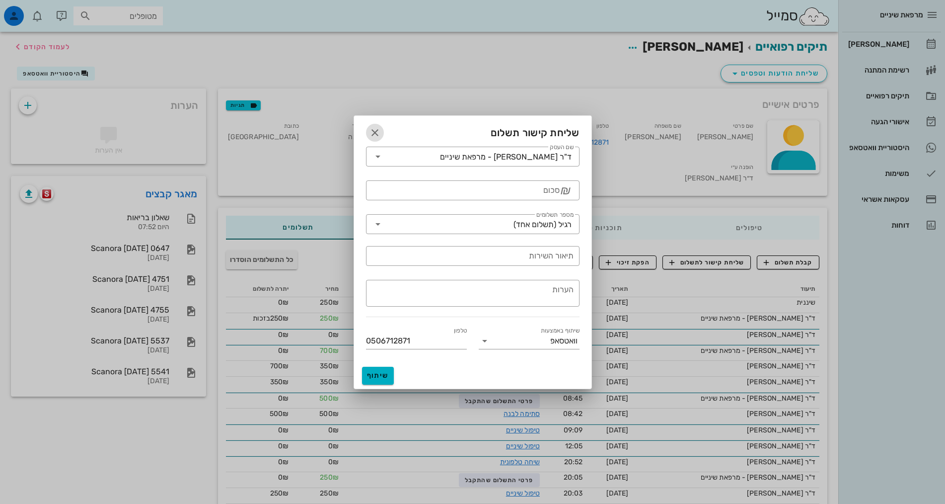
click at [372, 129] on icon "button" at bounding box center [375, 133] width 12 height 12
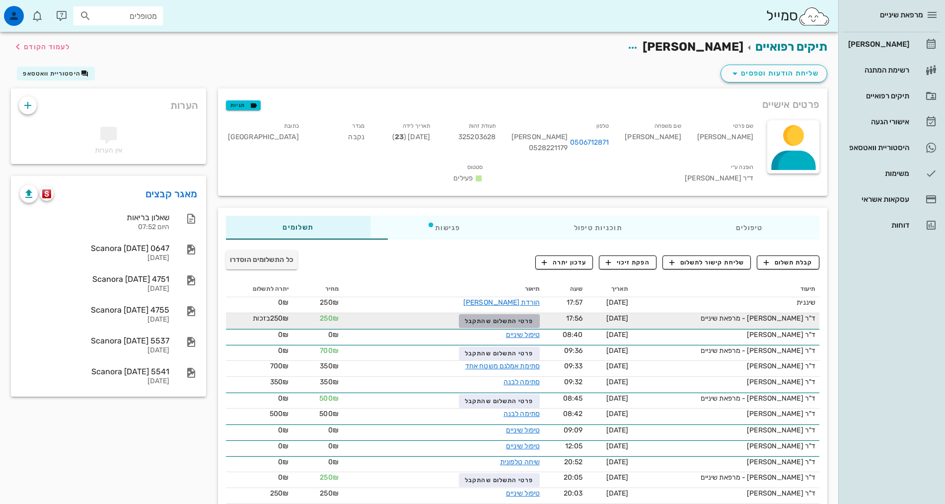
click at [465, 317] on span "פרטי התשלום שהתקבל" at bounding box center [499, 320] width 69 height 7
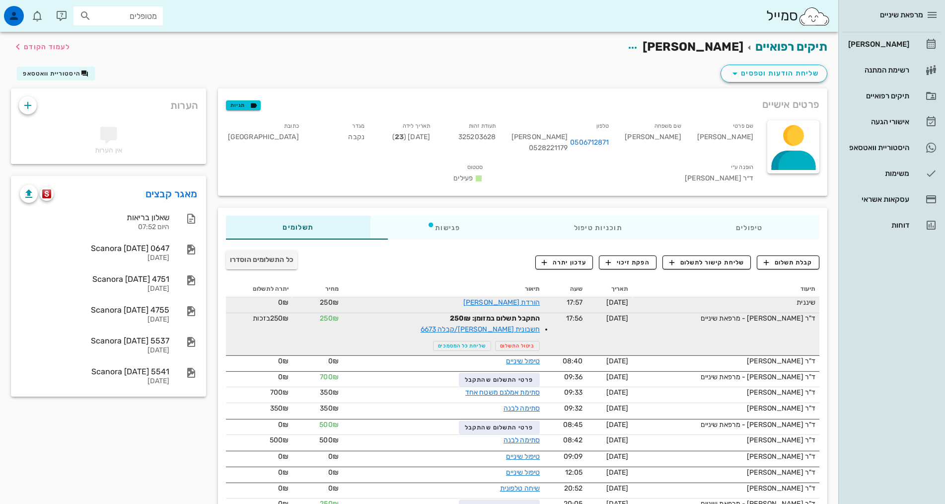
click at [685, 297] on td "שיננית" at bounding box center [725, 305] width 187 height 16
click at [567, 298] on span "17:57" at bounding box center [575, 302] width 16 height 8
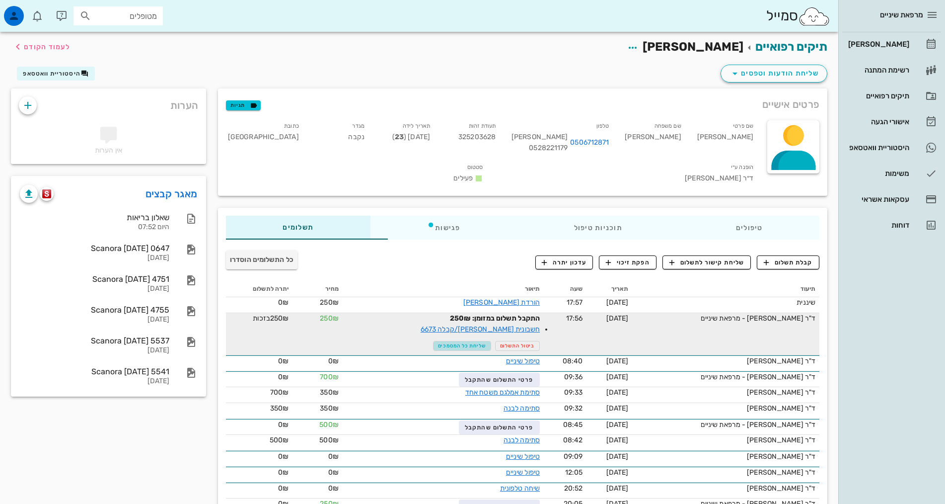
click at [445, 343] on span "שליחת כל המסמכים" at bounding box center [462, 346] width 48 height 6
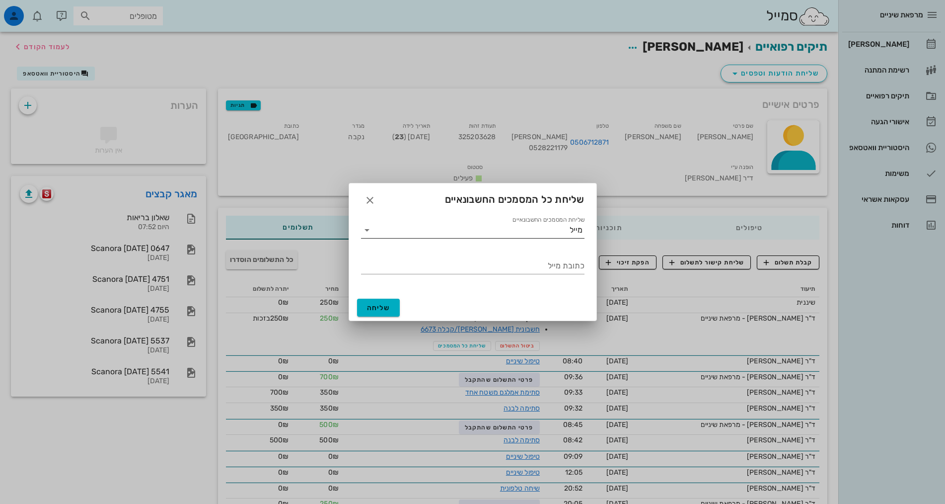
click at [507, 227] on input "שליחת המסמכים החשבונאיים" at bounding box center [472, 230] width 195 height 16
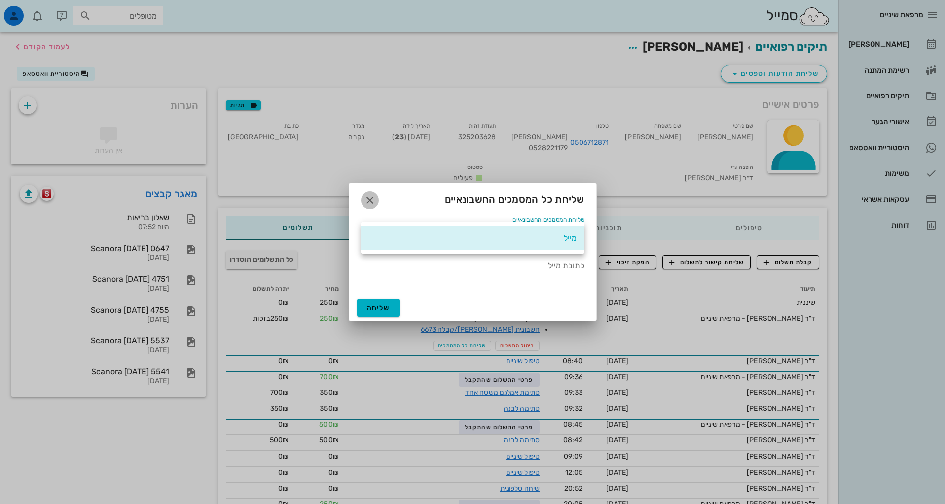
click at [369, 201] on icon "button" at bounding box center [370, 200] width 12 height 12
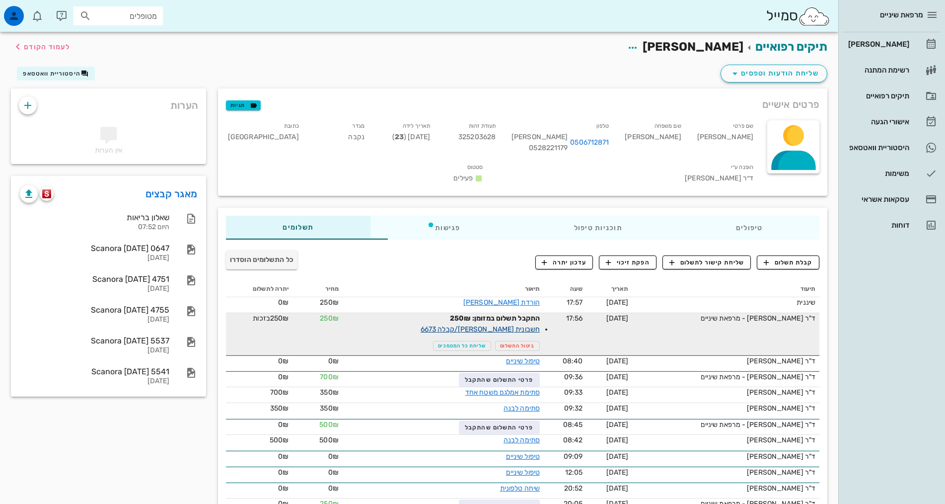
click at [466, 325] on link "חשבונית [PERSON_NAME]/קבלה 6673" at bounding box center [480, 329] width 119 height 8
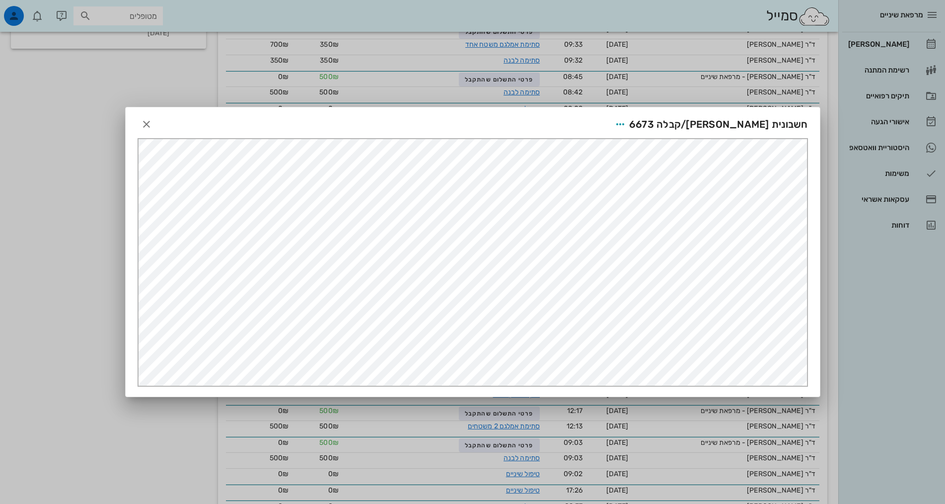
scroll to position [298, 0]
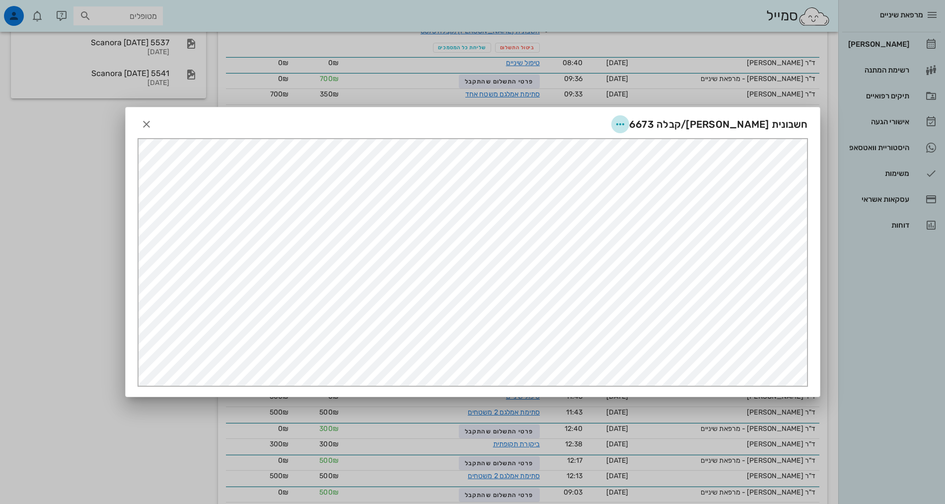
click at [626, 126] on icon "button" at bounding box center [620, 124] width 12 height 12
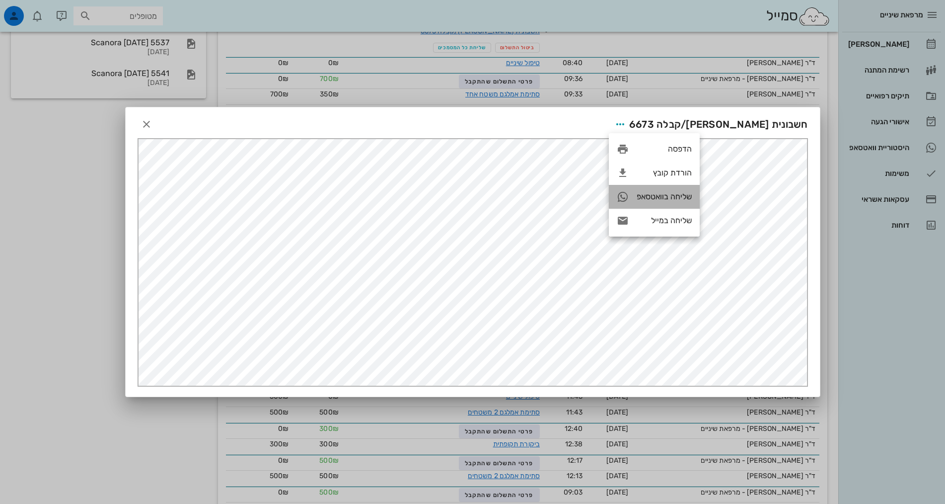
click at [681, 199] on div "שליחה בוואטסאפ" at bounding box center [664, 196] width 55 height 9
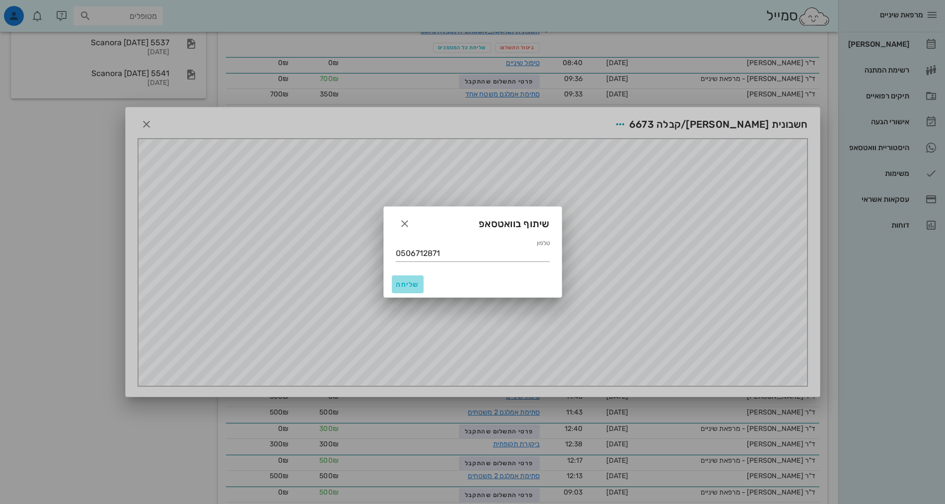
click at [412, 284] on span "שליחה" at bounding box center [408, 284] width 24 height 8
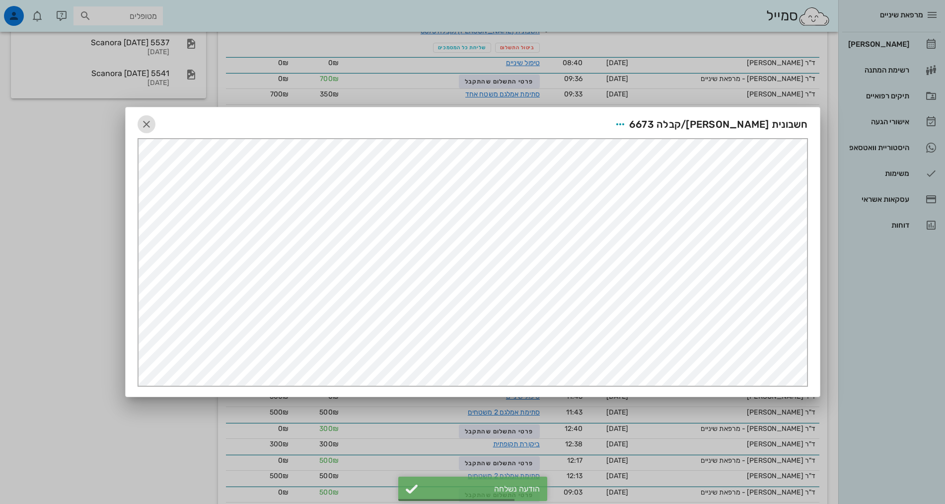
click at [149, 123] on icon "button" at bounding box center [147, 124] width 12 height 12
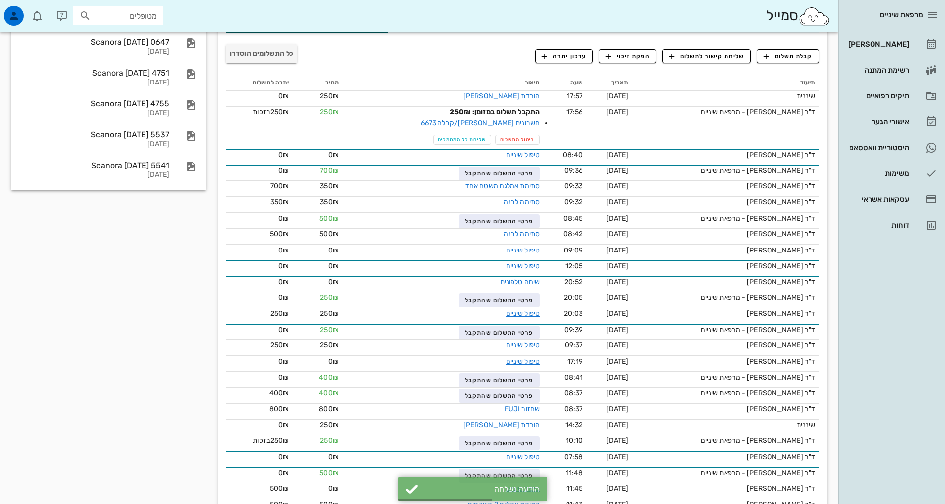
scroll to position [0, 0]
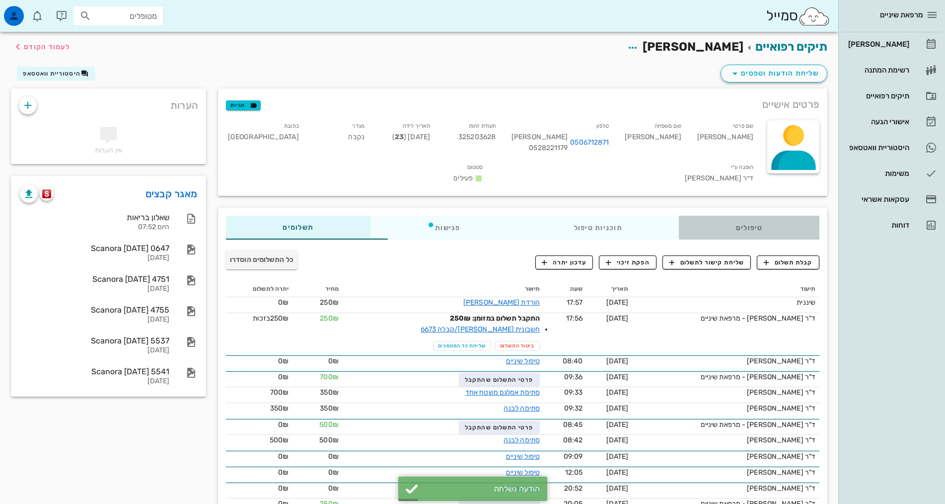
click at [726, 216] on div "טיפולים" at bounding box center [749, 228] width 141 height 24
